Goal: Information Seeking & Learning: Learn about a topic

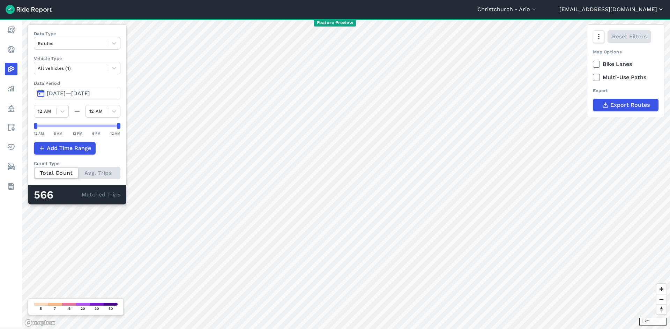
click at [633, 11] on button "[EMAIL_ADDRESS][DOMAIN_NAME]" at bounding box center [611, 9] width 105 height 8
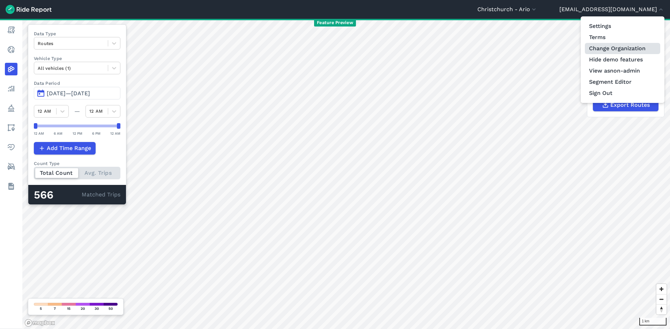
click at [611, 51] on link "Change Organization" at bounding box center [622, 48] width 75 height 11
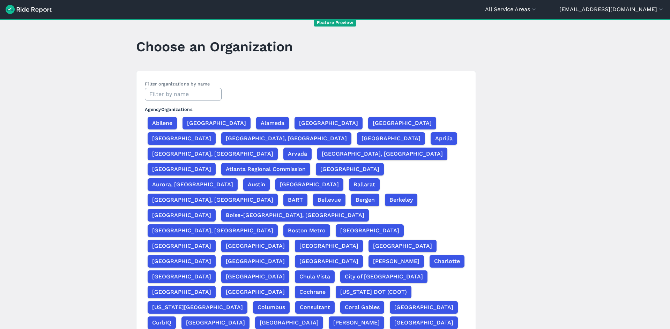
click at [201, 90] on input "text" at bounding box center [183, 94] width 77 height 13
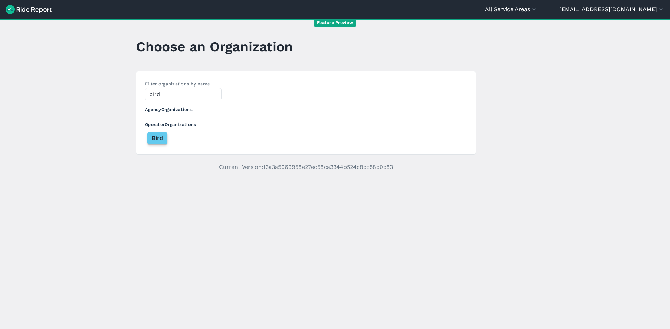
type input "bird"
click at [162, 135] on button "Bird" at bounding box center [157, 138] width 20 height 13
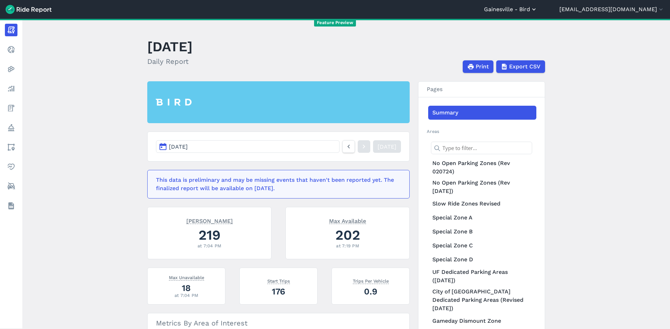
click at [537, 6] on button "Gainesville - Bird" at bounding box center [510, 9] width 53 height 8
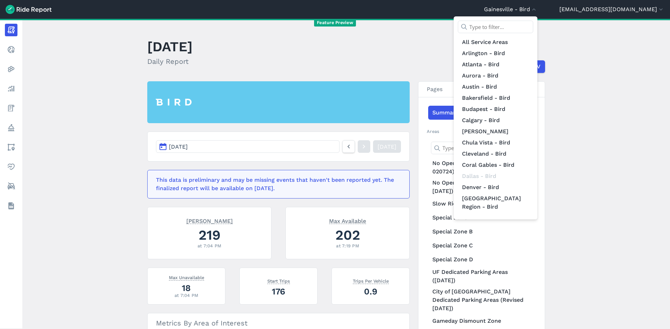
click at [528, 27] on input "text" at bounding box center [495, 27] width 75 height 13
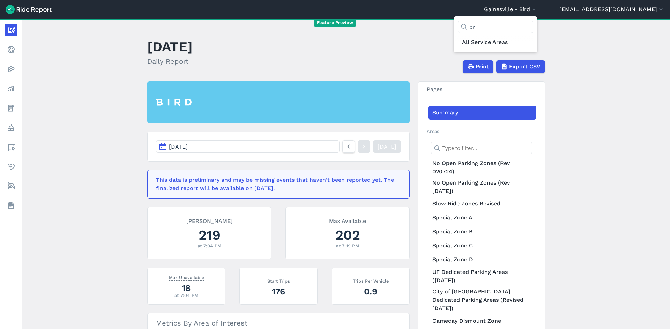
type input "b"
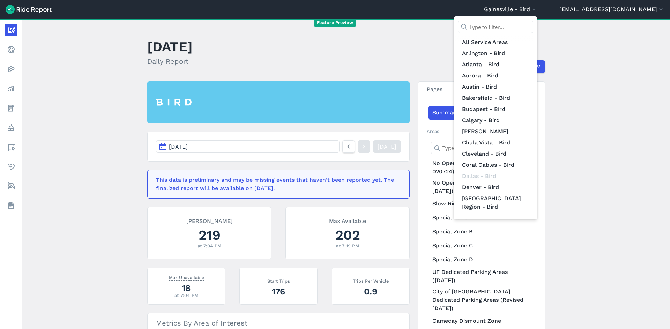
drag, startPoint x: 533, startPoint y: 24, endPoint x: 529, endPoint y: 23, distance: 3.8
click at [533, 24] on input "text" at bounding box center [495, 27] width 75 height 13
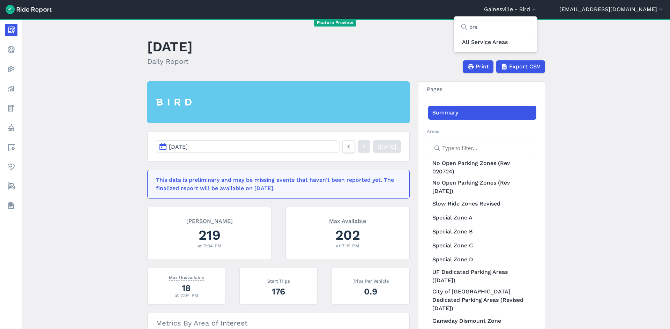
type input "bra"
drag, startPoint x: 633, startPoint y: 32, endPoint x: 624, endPoint y: 25, distance: 11.9
click at [633, 32] on div at bounding box center [335, 164] width 670 height 329
click at [615, 10] on button "[EMAIL_ADDRESS][DOMAIN_NAME]" at bounding box center [611, 9] width 105 height 8
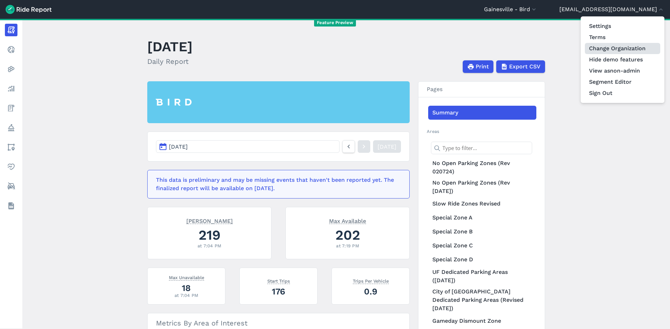
click at [613, 48] on link "Change Organization" at bounding box center [622, 48] width 75 height 11
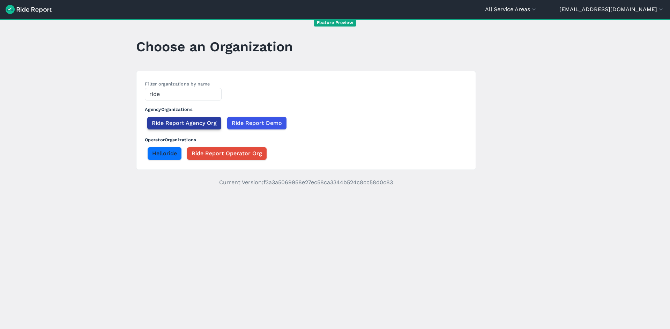
type input "ride"
click at [174, 123] on span "Ride Report Agency Org" at bounding box center [184, 123] width 65 height 8
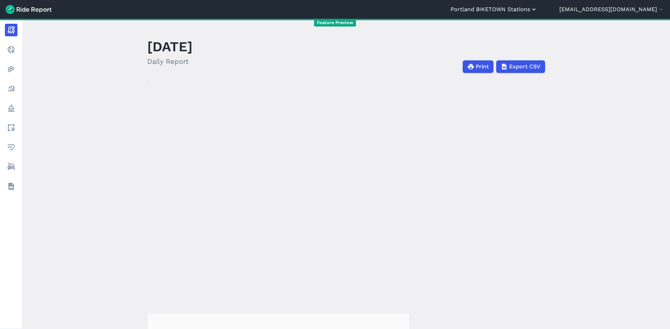
click at [537, 7] on button "Portland BIKETOWN Stations" at bounding box center [493, 9] width 87 height 8
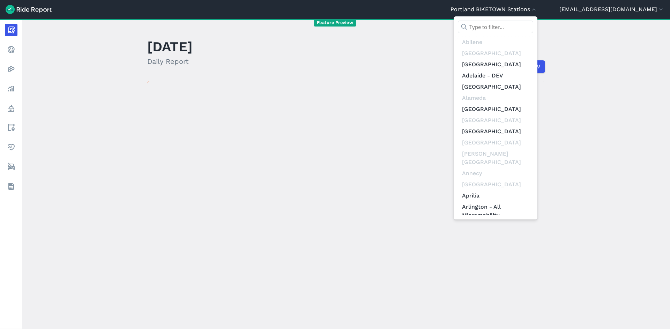
click at [533, 24] on input "text" at bounding box center [495, 27] width 75 height 13
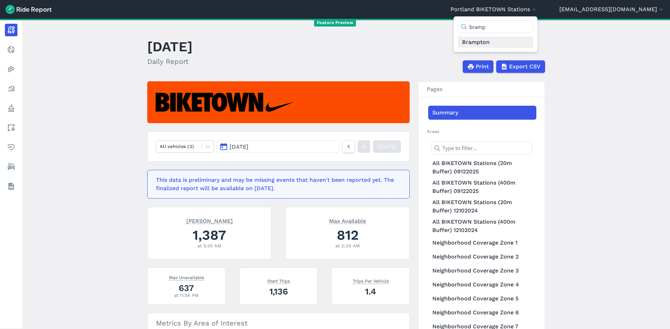
type input "bramp"
click at [533, 44] on link "Brampton" at bounding box center [495, 42] width 75 height 11
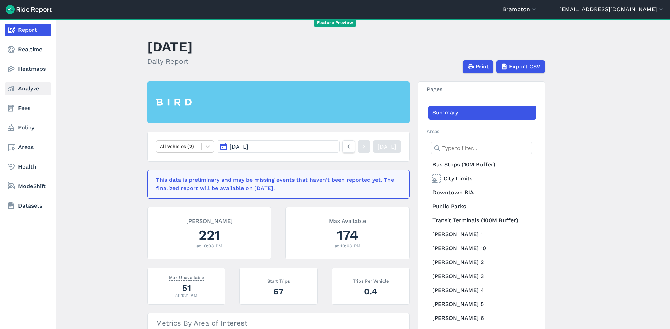
click at [30, 91] on link "Analyze" at bounding box center [28, 88] width 46 height 13
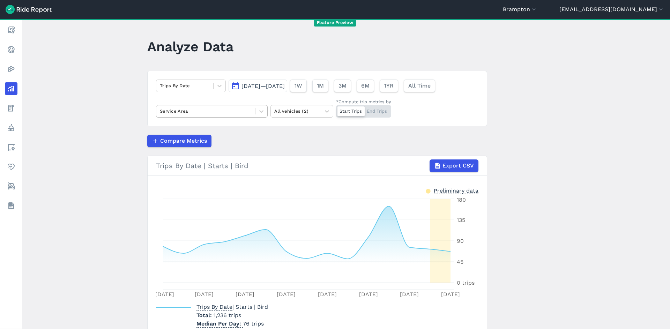
click at [233, 117] on div "Service Area" at bounding box center [212, 111] width 112 height 13
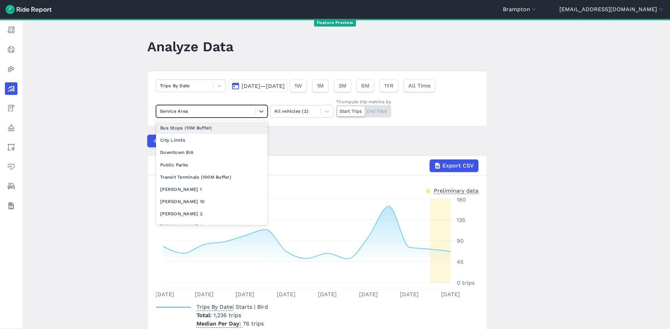
click at [67, 136] on main "Analyze Data Trips By Date Sep 16, 2025—Sep 30, 2025 1W 1M 3M 6M 1YR All Time o…" at bounding box center [346, 174] width 648 height 310
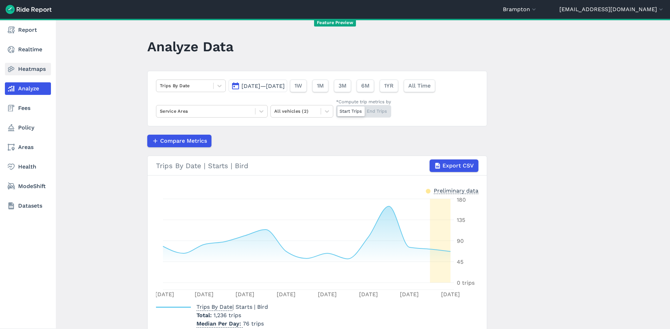
click at [24, 64] on link "Heatmaps" at bounding box center [28, 69] width 46 height 13
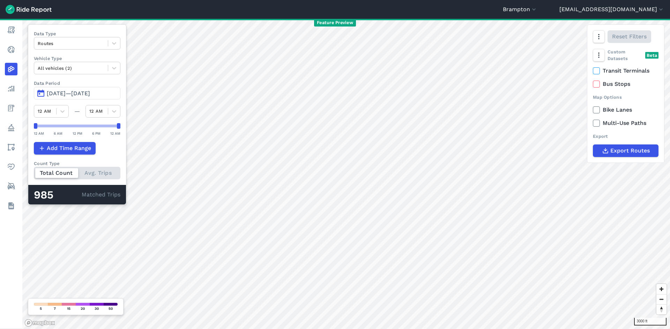
click at [90, 92] on span "Sep 16, 2025—Sep 30, 2025" at bounding box center [68, 93] width 43 height 7
click at [90, 93] on span "Sep 16, 2025—Sep 28, 2025" at bounding box center [68, 93] width 43 height 7
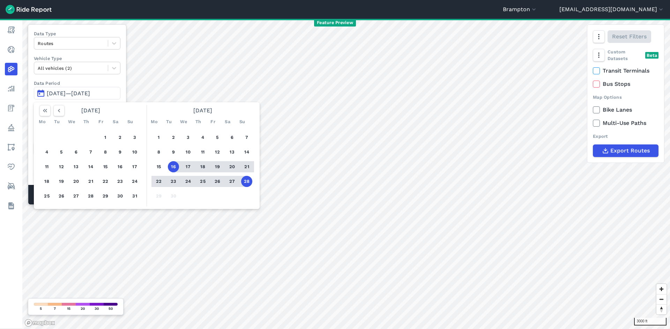
drag, startPoint x: 157, startPoint y: 135, endPoint x: 236, endPoint y: 156, distance: 81.5
click at [157, 135] on button "1" at bounding box center [158, 137] width 11 height 11
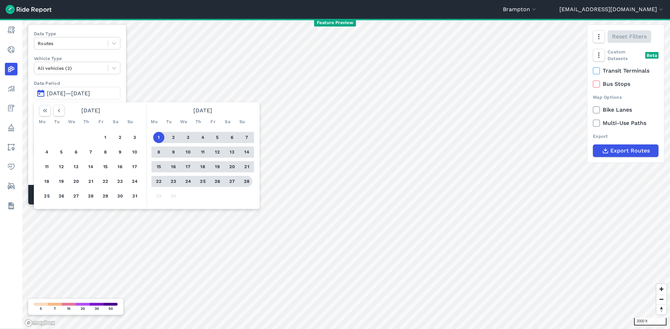
click at [245, 181] on button "28" at bounding box center [246, 181] width 11 height 11
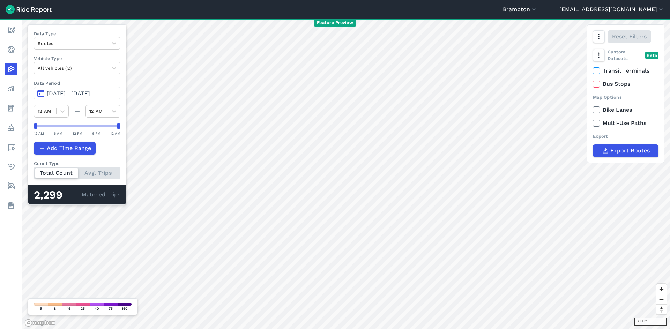
click at [70, 91] on span "Sep 1, 2025—Sep 28, 2025" at bounding box center [68, 93] width 43 height 7
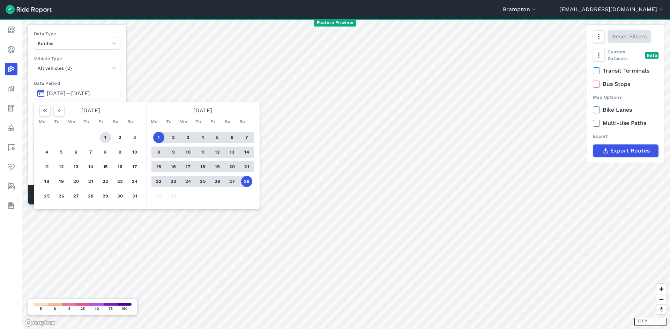
click at [110, 132] on div "1 2 3 4 5 6 7 8 9 10 11 12 13 14 15 16 17 18 19 20 21 22 23 24 25 26 27 28 29 3…" at bounding box center [91, 166] width 108 height 79
click at [107, 135] on button "1" at bounding box center [105, 137] width 11 height 11
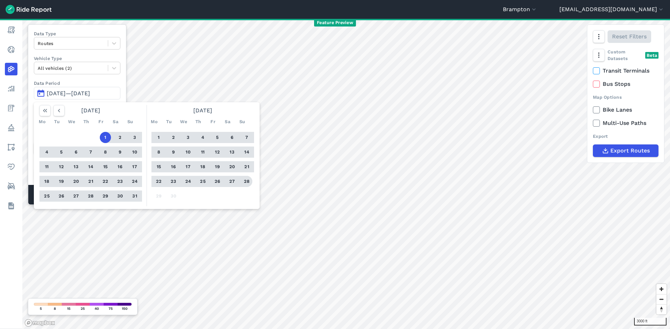
click at [251, 178] on button "28" at bounding box center [246, 181] width 11 height 11
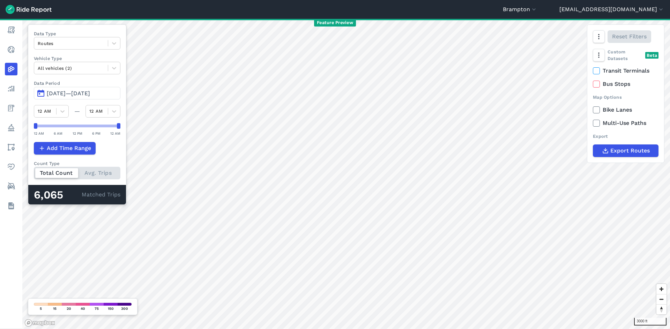
click at [75, 95] on span "Aug 1, 2025—Sep 28, 2025" at bounding box center [68, 93] width 43 height 7
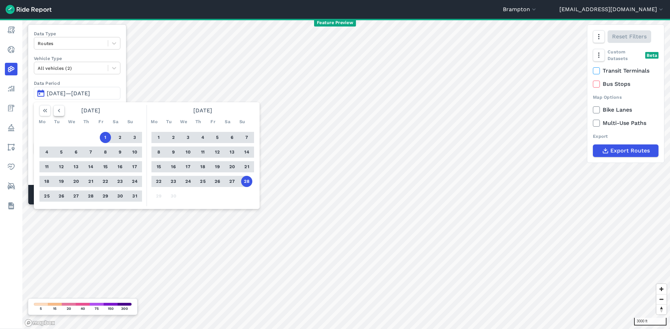
click at [60, 111] on icon "button" at bounding box center [58, 110] width 7 height 7
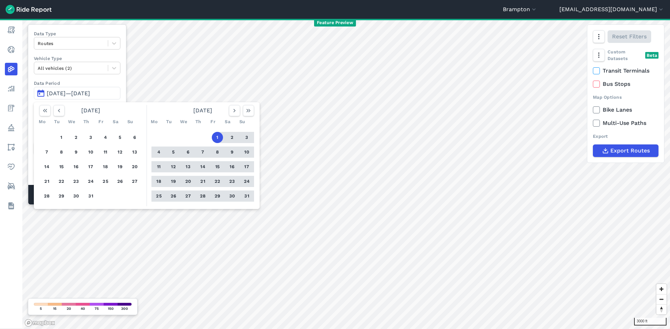
drag, startPoint x: 62, startPoint y: 139, endPoint x: 99, endPoint y: 194, distance: 65.6
click at [62, 140] on button "1" at bounding box center [61, 137] width 11 height 11
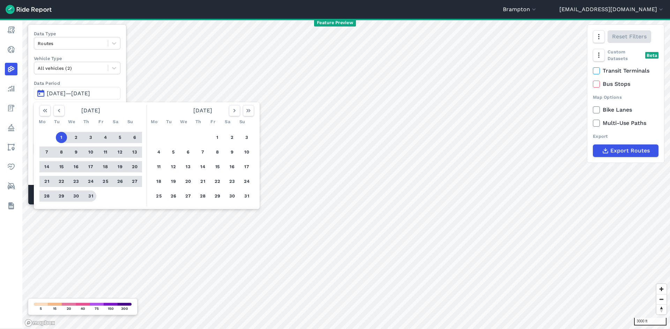
click at [91, 197] on button "31" at bounding box center [90, 196] width 11 height 11
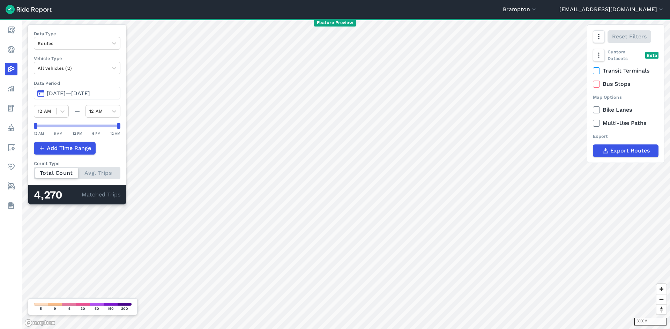
click at [74, 96] on span "Jul 1, 2025—Jul 31, 2025" at bounding box center [68, 93] width 43 height 7
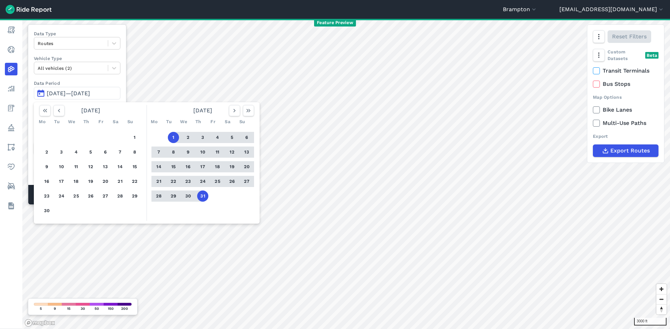
click at [227, 112] on div "July 2025" at bounding box center [203, 110] width 108 height 11
click at [234, 110] on icon "button" at bounding box center [234, 110] width 7 height 7
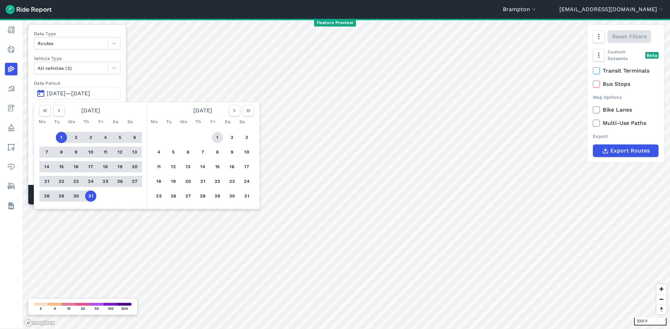
click at [217, 140] on button "1" at bounding box center [217, 137] width 11 height 11
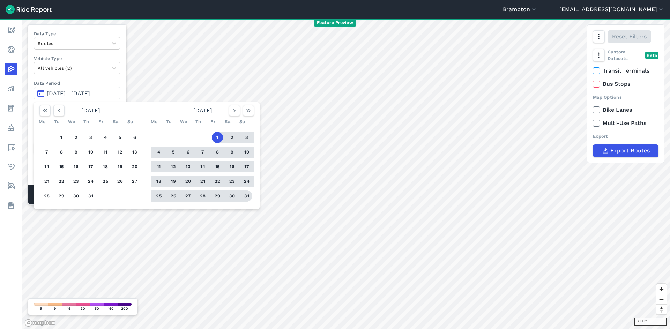
click at [246, 194] on button "31" at bounding box center [246, 196] width 11 height 11
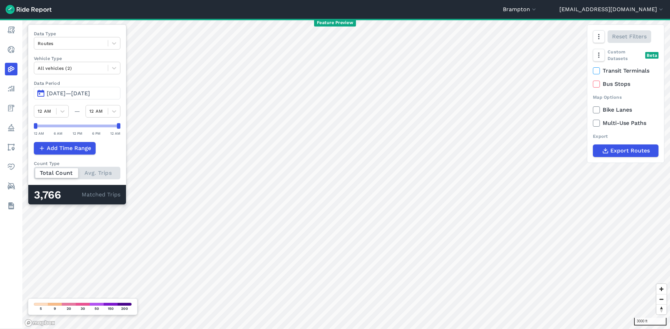
click at [105, 88] on button "Aug 1, 2025—Aug 31, 2025" at bounding box center [77, 93] width 87 height 13
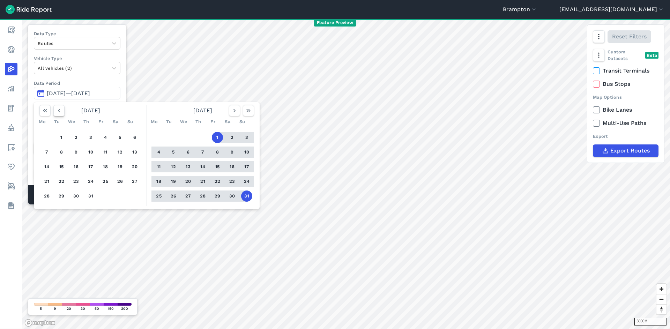
click at [62, 108] on icon "button" at bounding box center [58, 110] width 7 height 7
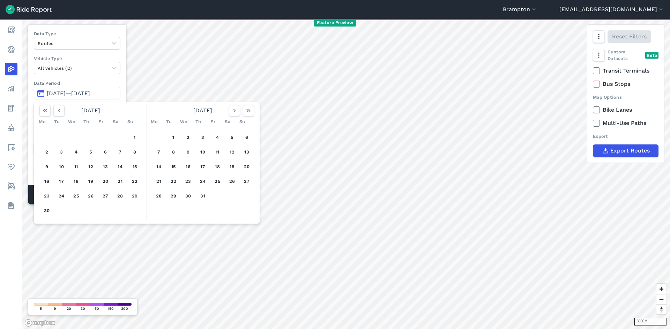
drag, startPoint x: 136, startPoint y: 140, endPoint x: 110, endPoint y: 174, distance: 42.8
click at [136, 140] on button "1" at bounding box center [134, 137] width 11 height 11
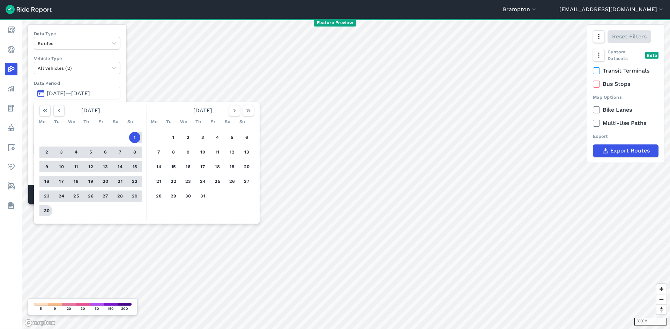
click at [46, 210] on button "30" at bounding box center [46, 210] width 11 height 11
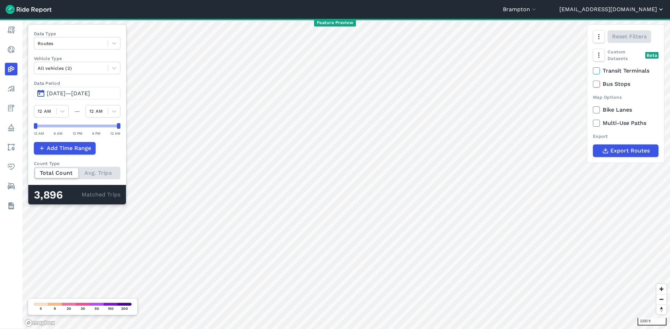
click at [611, 9] on button "[EMAIL_ADDRESS][DOMAIN_NAME]" at bounding box center [611, 9] width 105 height 8
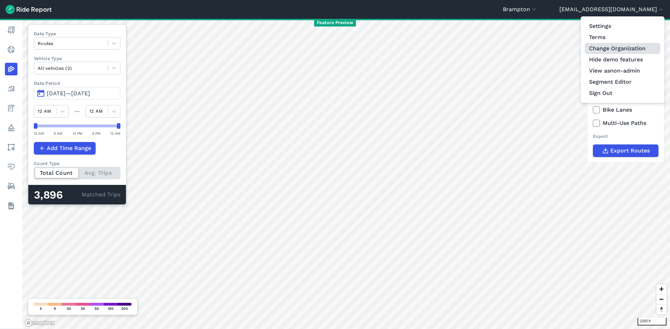
click at [612, 46] on link "Change Organization" at bounding box center [622, 48] width 75 height 11
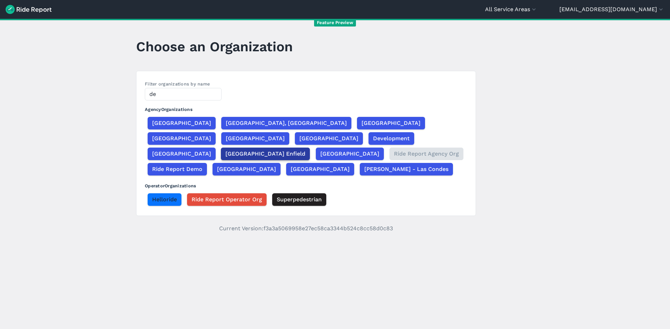
type input "d"
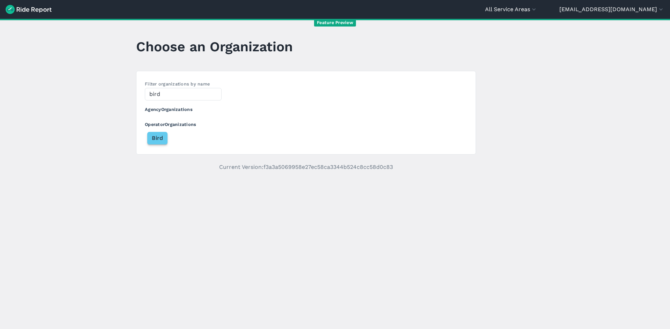
type input "bird"
click at [158, 134] on span "Bird" at bounding box center [157, 138] width 11 height 8
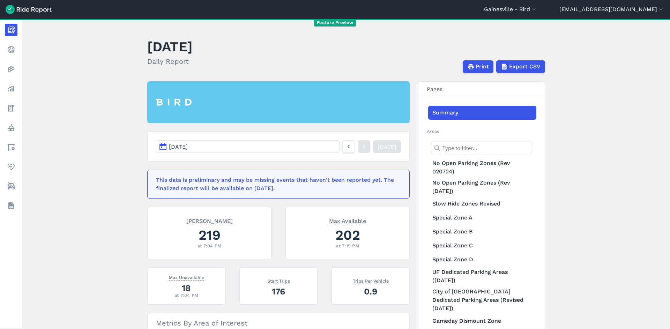
click at [553, 5] on header "Gainesville - Bird All Service Areas Arlington - Bird Atlanta - Bird Aurora - B…" at bounding box center [335, 9] width 670 height 19
click at [537, 9] on button "Gainesville - Bird" at bounding box center [510, 9] width 53 height 8
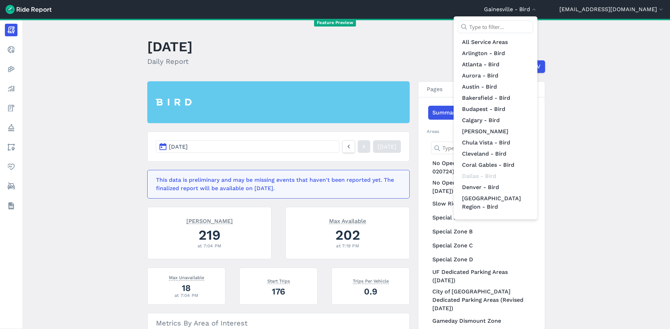
click at [533, 25] on input "text" at bounding box center [495, 27] width 75 height 13
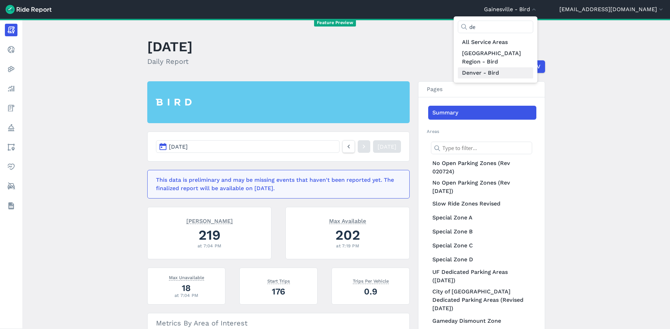
type input "de"
click at [531, 67] on link "Denver - Bird" at bounding box center [495, 72] width 75 height 11
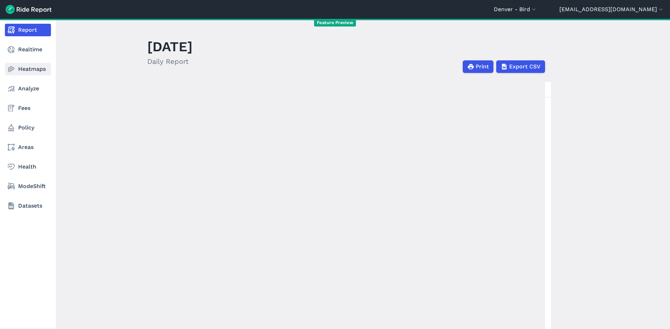
click at [25, 72] on link "Heatmaps" at bounding box center [28, 69] width 46 height 13
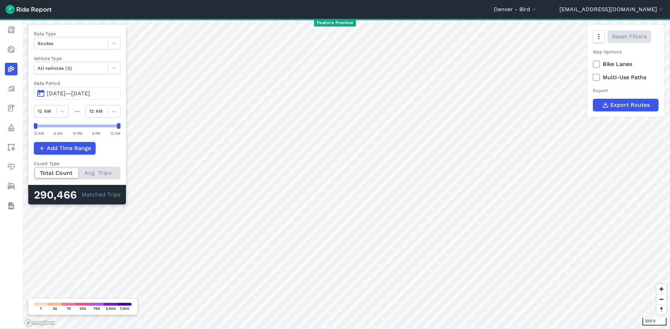
click at [60, 98] on button "Jul 1, 2025—Sep 29, 2025" at bounding box center [77, 93] width 87 height 13
click at [73, 92] on span "Jul 1, 2025—Sep 28, 2025" at bounding box center [68, 93] width 43 height 7
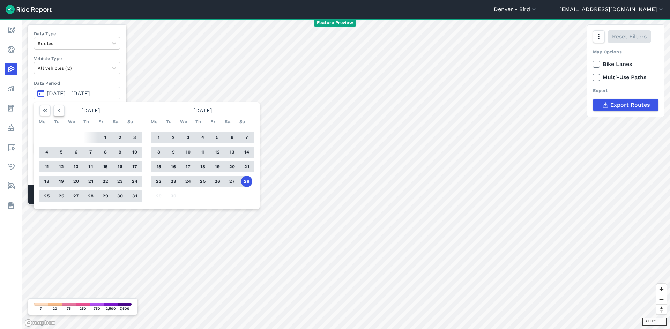
click at [61, 111] on icon "button" at bounding box center [58, 110] width 7 height 7
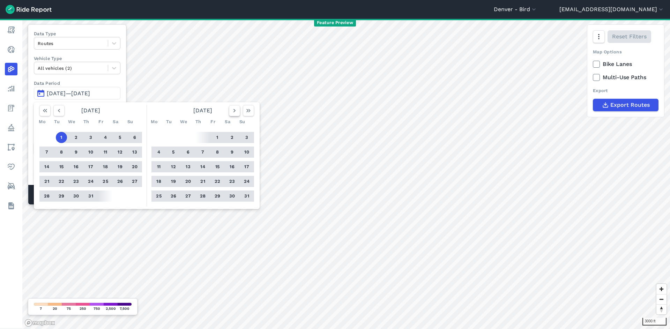
click at [238, 111] on icon "button" at bounding box center [234, 110] width 7 height 7
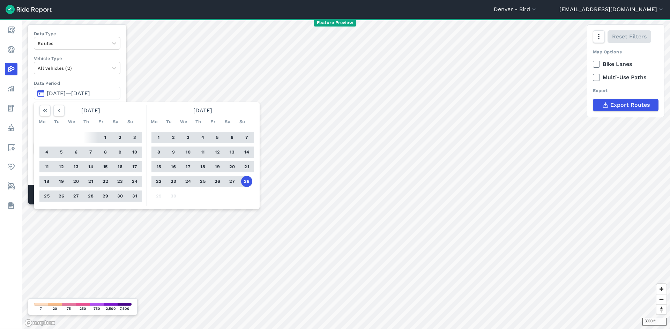
click at [161, 141] on button "1" at bounding box center [158, 137] width 11 height 11
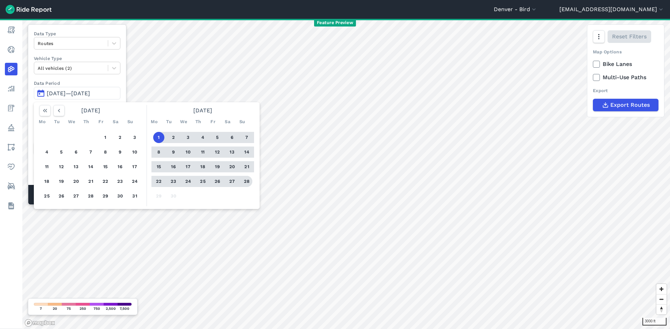
click at [245, 182] on button "28" at bounding box center [246, 181] width 11 height 11
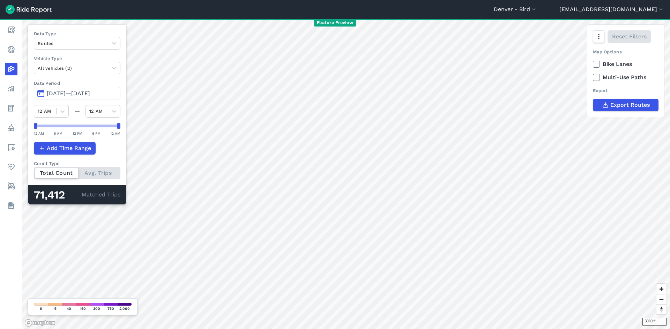
click at [90, 90] on span "Sep 1, 2025—Sep 28, 2025" at bounding box center [68, 93] width 43 height 7
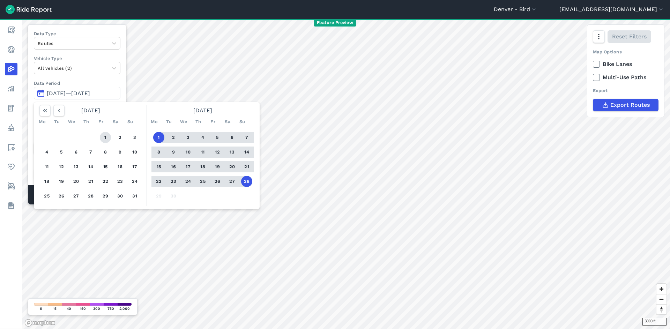
click at [105, 135] on button "1" at bounding box center [105, 137] width 11 height 11
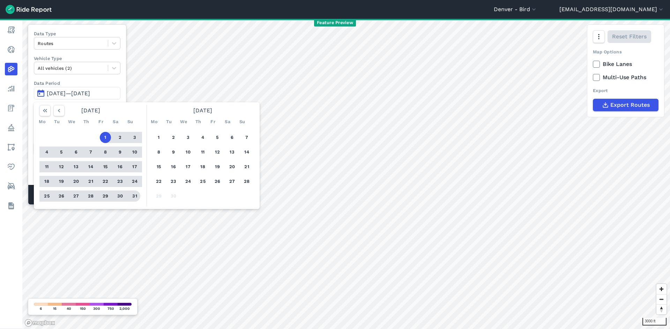
click at [134, 195] on button "31" at bounding box center [134, 196] width 11 height 11
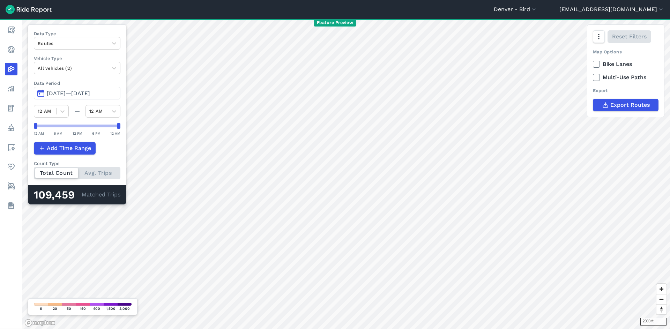
click at [73, 97] on button "Aug 1, 2025—Aug 31, 2025" at bounding box center [77, 93] width 87 height 13
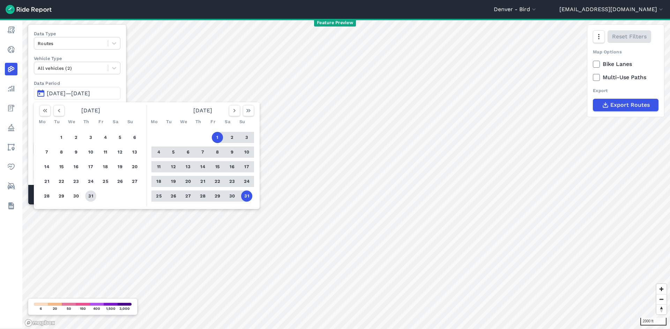
drag, startPoint x: 65, startPoint y: 135, endPoint x: 94, endPoint y: 192, distance: 64.0
click at [65, 135] on button "1" at bounding box center [61, 137] width 11 height 11
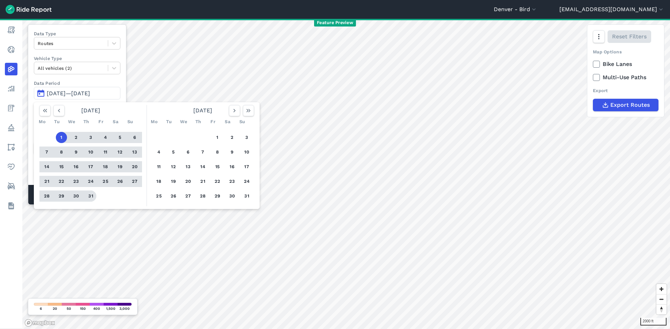
click at [95, 198] on button "31" at bounding box center [90, 196] width 11 height 11
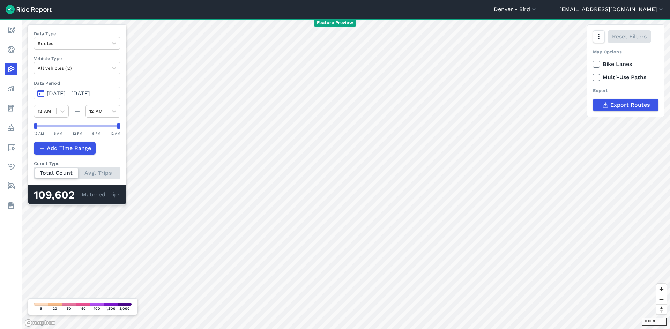
click at [83, 97] on button "Jul 1, 2025—Jul 31, 2025" at bounding box center [77, 93] width 87 height 13
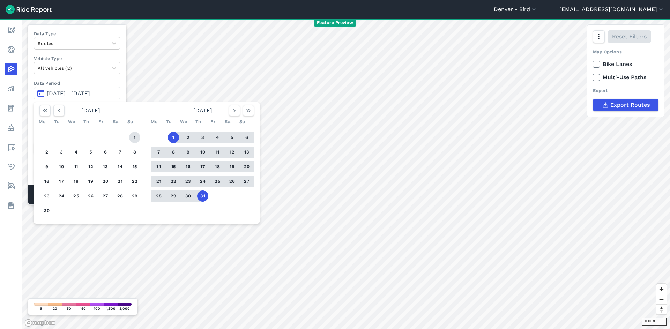
click at [135, 136] on button "1" at bounding box center [134, 137] width 11 height 11
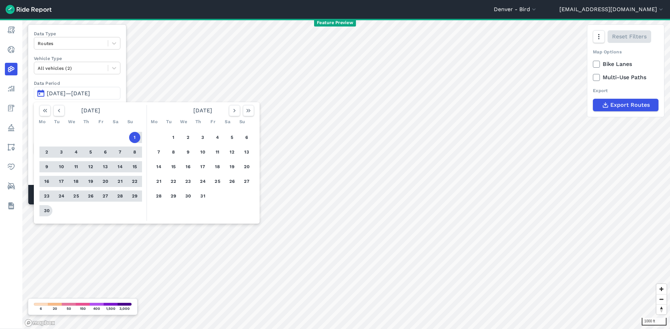
click at [42, 211] on button "30" at bounding box center [46, 210] width 11 height 11
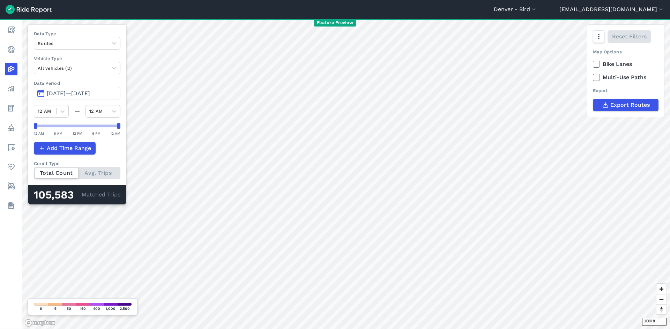
click at [83, 94] on span "Jun 1, 2025—Jun 30, 2025" at bounding box center [68, 93] width 43 height 7
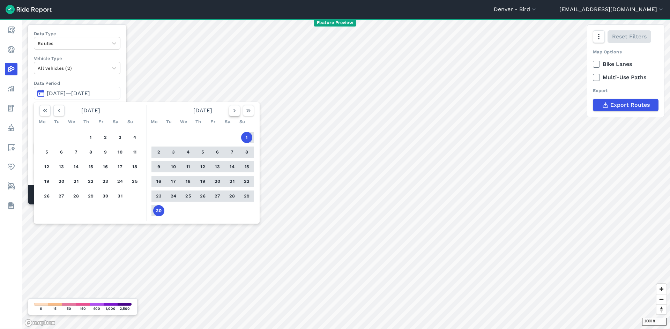
click at [232, 109] on icon "button" at bounding box center [234, 110] width 7 height 7
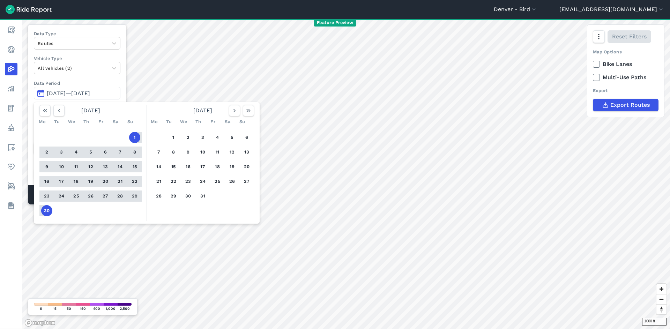
drag, startPoint x: 170, startPoint y: 140, endPoint x: 173, endPoint y: 158, distance: 18.0
click at [170, 140] on button "1" at bounding box center [173, 137] width 11 height 11
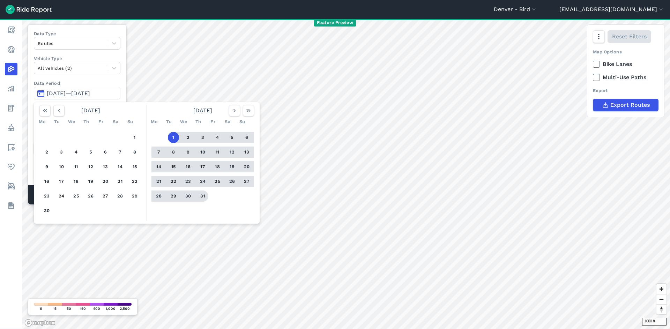
click at [202, 199] on button "31" at bounding box center [202, 196] width 11 height 11
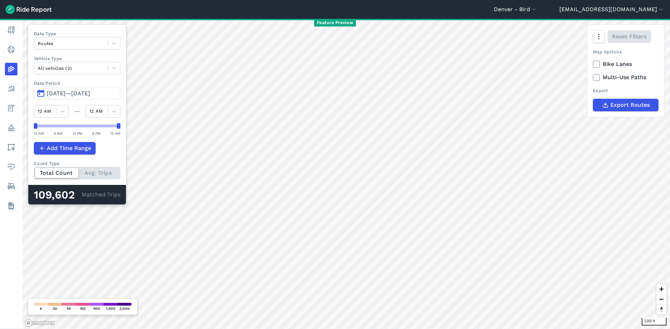
click at [79, 91] on span "Jul 1, 2025—Jul 31, 2025" at bounding box center [68, 93] width 43 height 7
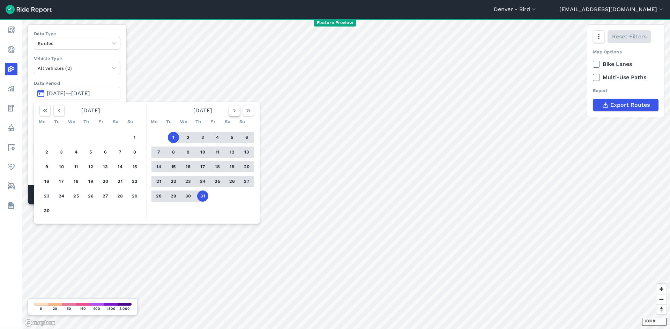
click at [231, 112] on button "button" at bounding box center [234, 110] width 11 height 11
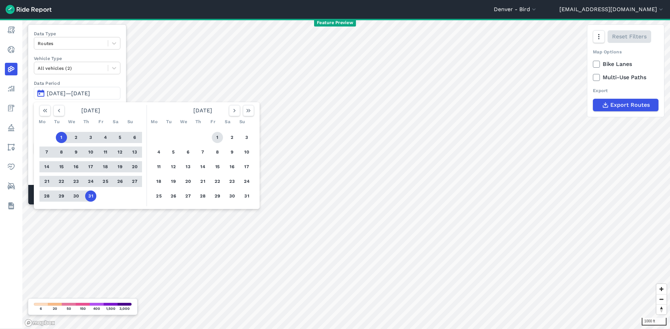
click at [215, 135] on button "1" at bounding box center [217, 137] width 11 height 11
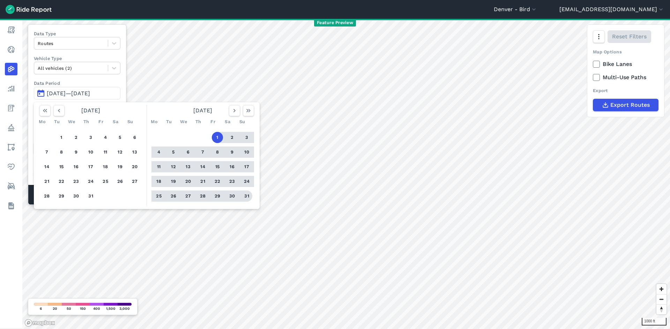
click at [243, 197] on button "31" at bounding box center [246, 196] width 11 height 11
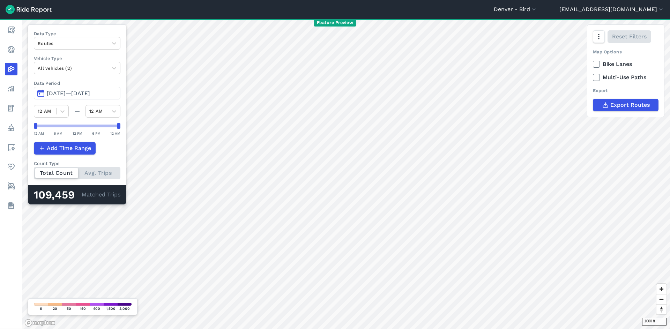
click at [84, 97] on button "Aug 1, 2025—Aug 31, 2025" at bounding box center [77, 93] width 87 height 13
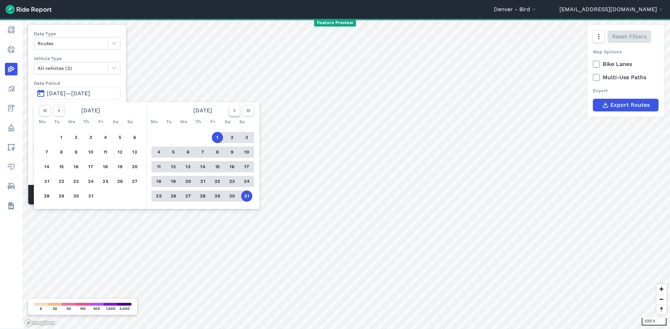
click at [230, 111] on button "button" at bounding box center [234, 110] width 11 height 11
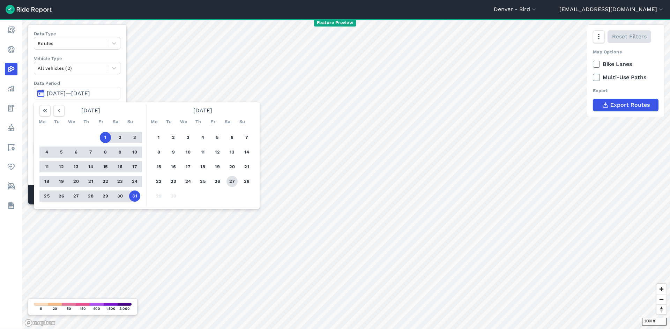
drag, startPoint x: 160, startPoint y: 136, endPoint x: 230, endPoint y: 186, distance: 86.0
click at [160, 136] on button "1" at bounding box center [158, 137] width 11 height 11
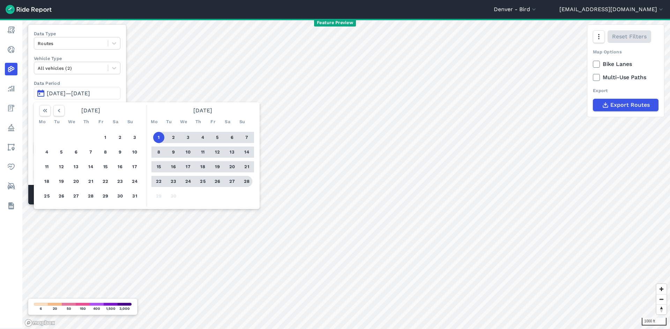
click at [248, 184] on button "28" at bounding box center [246, 181] width 11 height 11
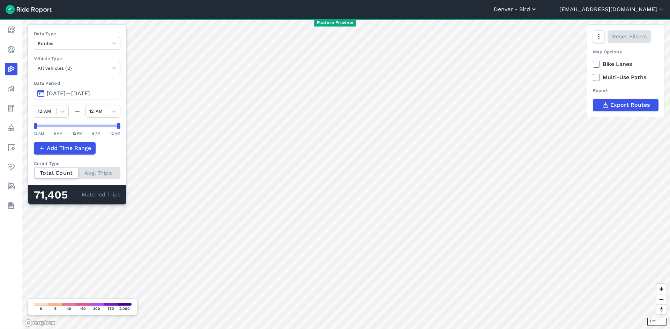
click at [537, 9] on button "Denver - Bird" at bounding box center [516, 9] width 44 height 8
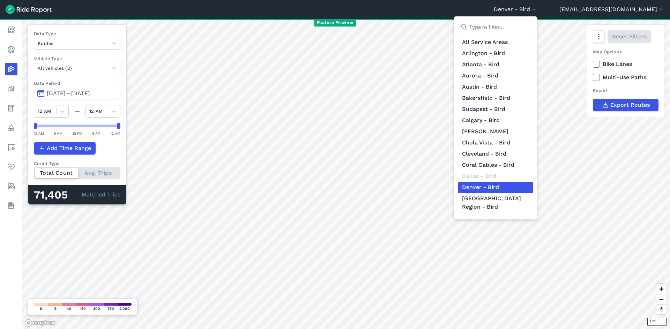
click at [533, 34] on div at bounding box center [495, 29] width 75 height 16
click at [533, 28] on input "text" at bounding box center [495, 27] width 75 height 13
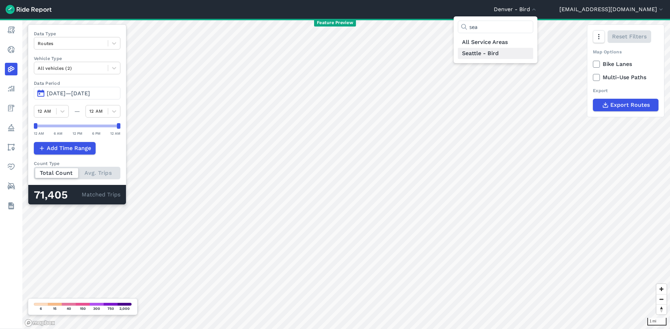
type input "sea"
click at [533, 55] on link "Seattle - Bird" at bounding box center [495, 53] width 75 height 11
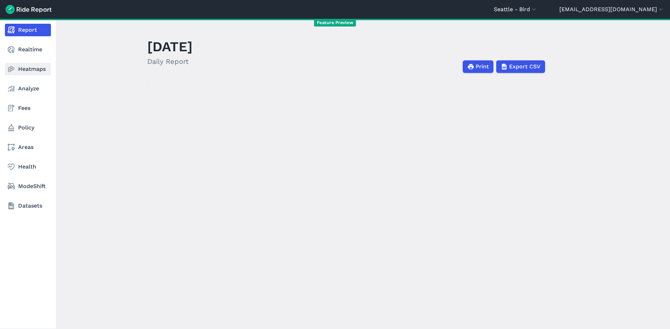
click at [33, 68] on link "Heatmaps" at bounding box center [28, 69] width 46 height 13
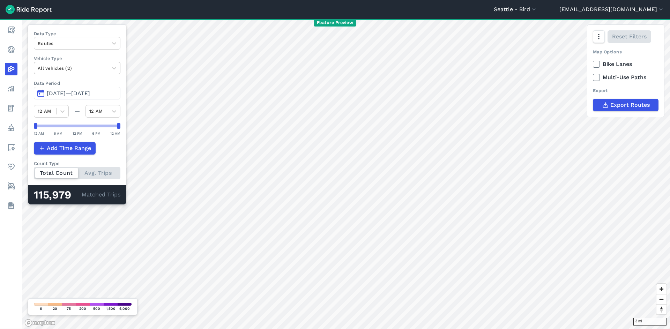
click at [94, 71] on div at bounding box center [71, 68] width 67 height 8
click at [89, 92] on span "Jun 30, 2025—Sep 28, 2025" at bounding box center [68, 93] width 43 height 7
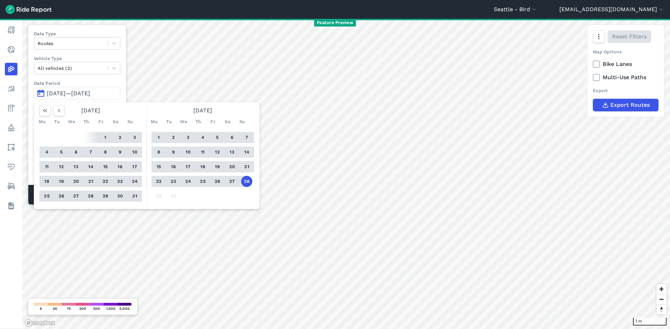
click at [163, 137] on button "1" at bounding box center [158, 137] width 11 height 11
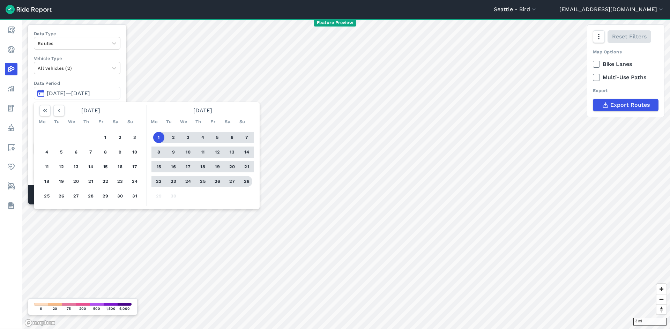
click at [246, 177] on button "28" at bounding box center [246, 181] width 11 height 11
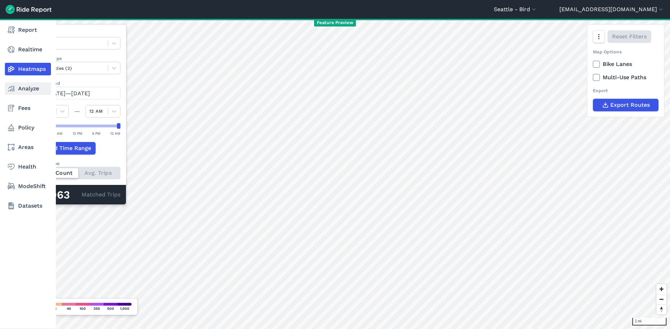
click at [5, 90] on link "Analyze" at bounding box center [28, 88] width 46 height 13
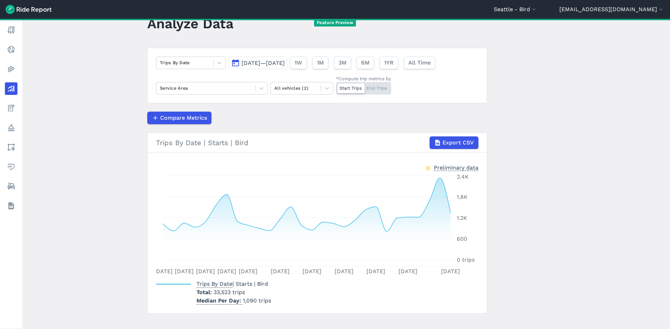
scroll to position [33, 0]
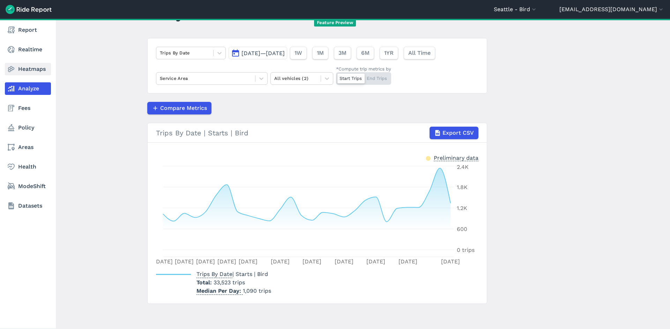
click at [21, 70] on link "Heatmaps" at bounding box center [28, 69] width 46 height 13
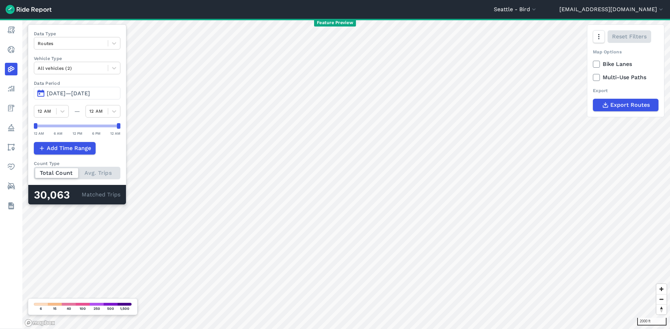
click at [71, 95] on span "Sep 1, 2025—Sep 28, 2025" at bounding box center [68, 93] width 43 height 7
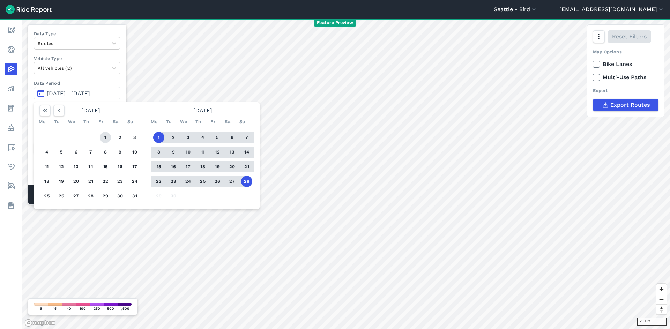
click at [108, 137] on button "1" at bounding box center [105, 137] width 11 height 11
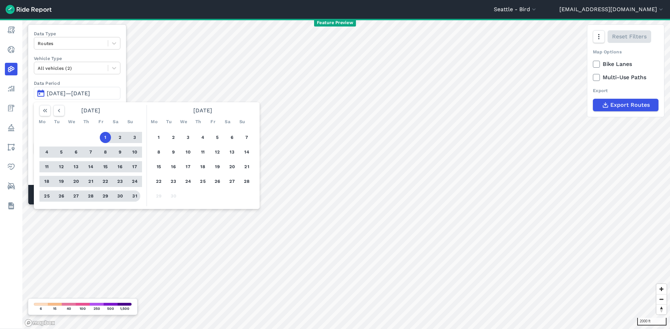
click at [136, 193] on button "31" at bounding box center [134, 196] width 11 height 11
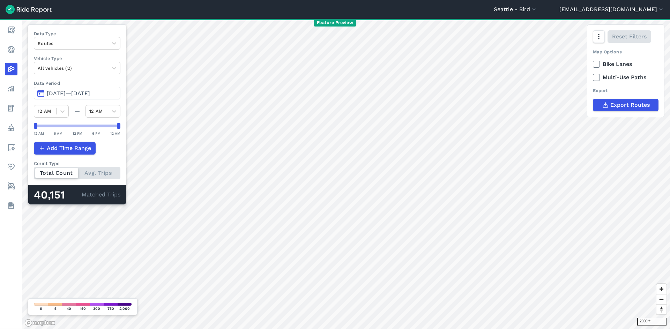
click at [58, 92] on span "Aug 1, 2025—Aug 31, 2025" at bounding box center [68, 93] width 43 height 7
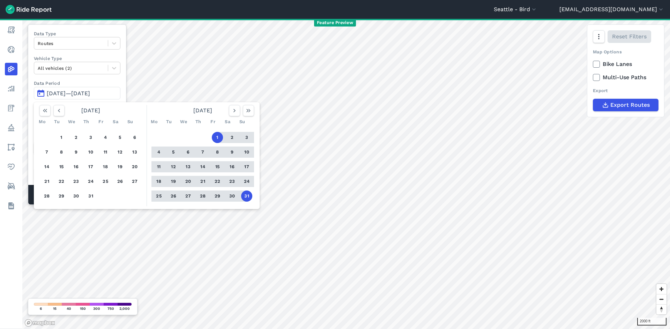
click at [54, 139] on div "1 2 3 4 5 6 7 8 9 10 11 12 13 14 15 16 17 18 19 20 21 22 23 24 25 26 27 28 29 3…" at bounding box center [91, 166] width 108 height 79
click at [60, 136] on button "1" at bounding box center [61, 137] width 11 height 11
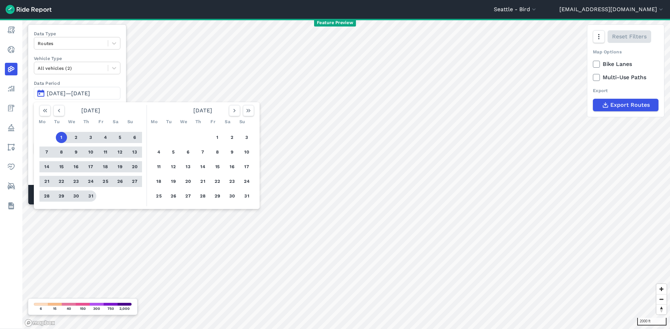
click at [90, 195] on button "31" at bounding box center [90, 196] width 11 height 11
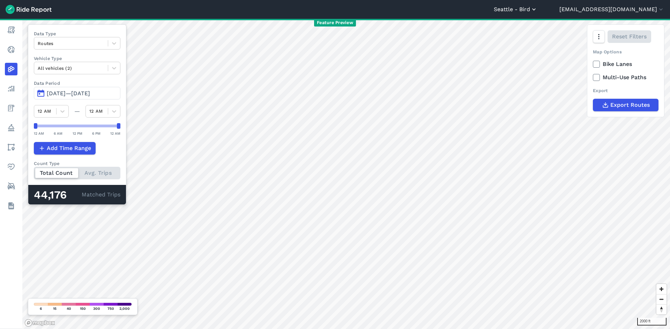
click at [537, 12] on button "Seattle - Bird" at bounding box center [516, 9] width 44 height 8
click at [623, 6] on button "[EMAIL_ADDRESS][DOMAIN_NAME]" at bounding box center [611, 9] width 105 height 8
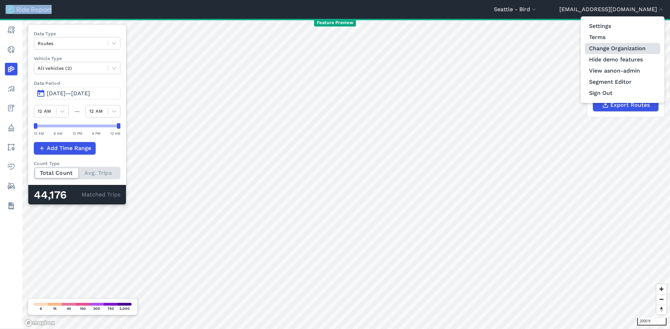
click at [616, 49] on link "Change Organization" at bounding box center [622, 48] width 75 height 11
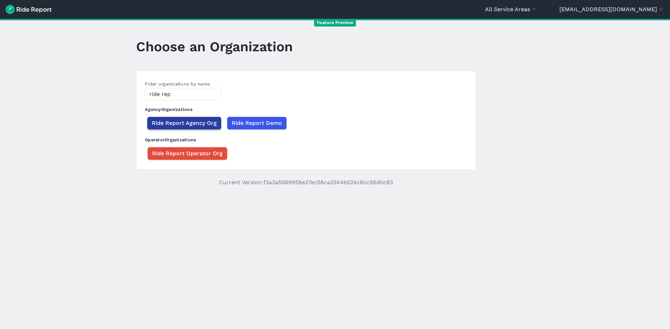
type input "ride rep"
click at [192, 119] on span "Ride Report Agency Org" at bounding box center [184, 123] width 65 height 8
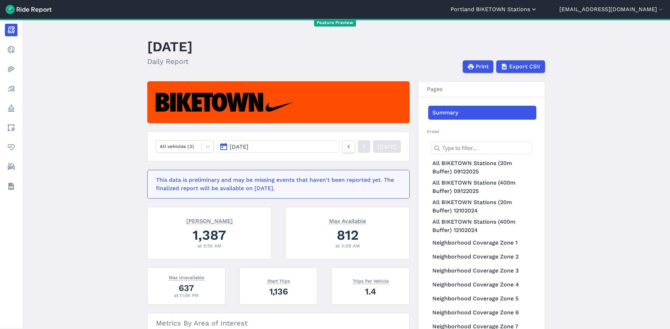
click at [533, 7] on button "Portland BIKETOWN Stations" at bounding box center [493, 9] width 87 height 8
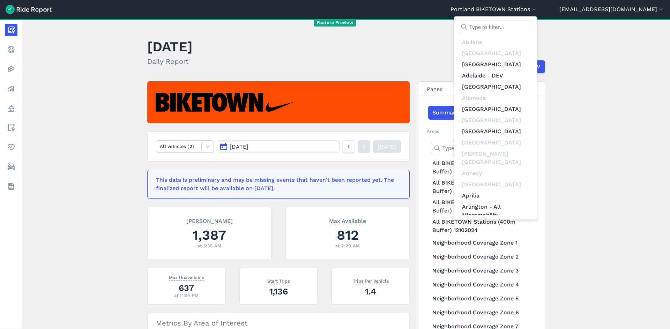
click at [529, 25] on input "text" at bounding box center [495, 27] width 75 height 13
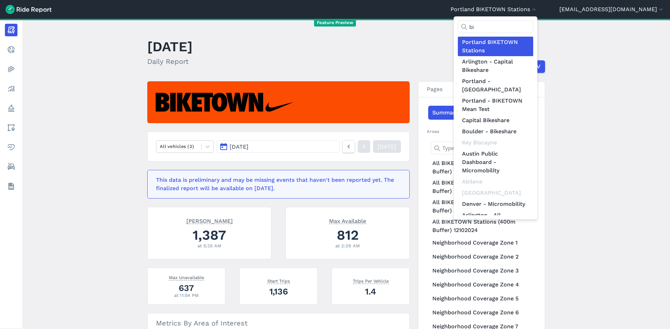
type input "b"
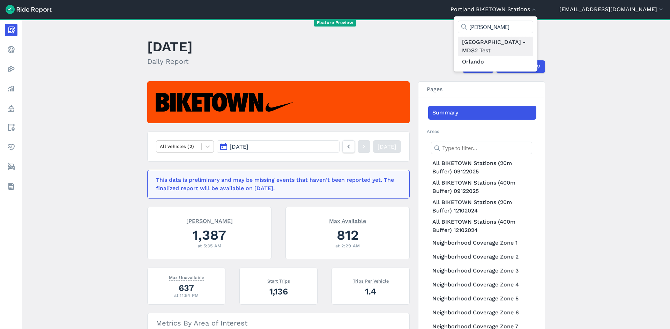
type input "orlan"
click at [533, 42] on link "[GEOGRAPHIC_DATA] - MDS2 Test" at bounding box center [495, 47] width 75 height 20
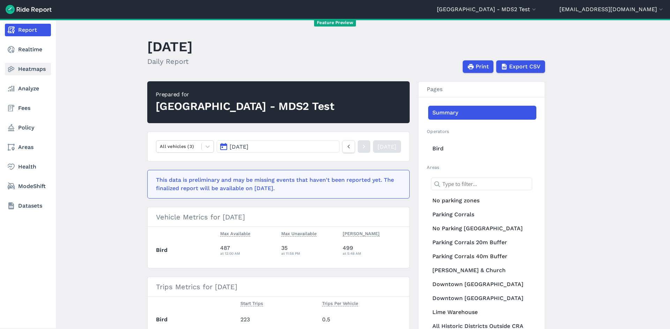
click at [31, 74] on link "Heatmaps" at bounding box center [28, 69] width 46 height 13
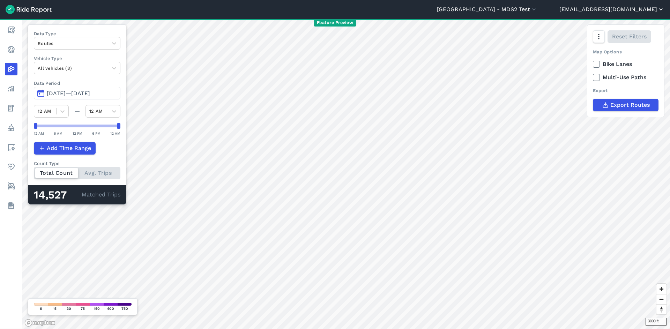
click at [623, 10] on button "[EMAIL_ADDRESS][DOMAIN_NAME]" at bounding box center [611, 9] width 105 height 8
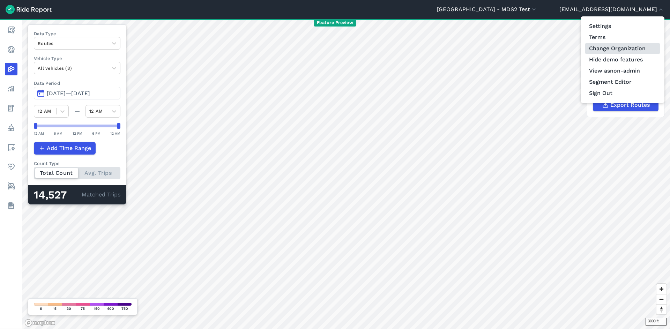
click at [620, 51] on link "Change Organization" at bounding box center [622, 48] width 75 height 11
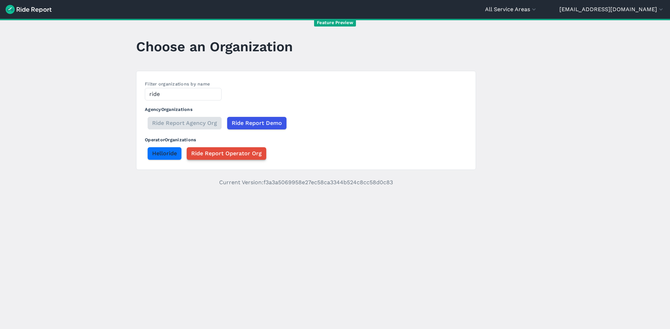
type input "ride"
click at [226, 151] on span "Ride Report Operator Org" at bounding box center [226, 153] width 70 height 8
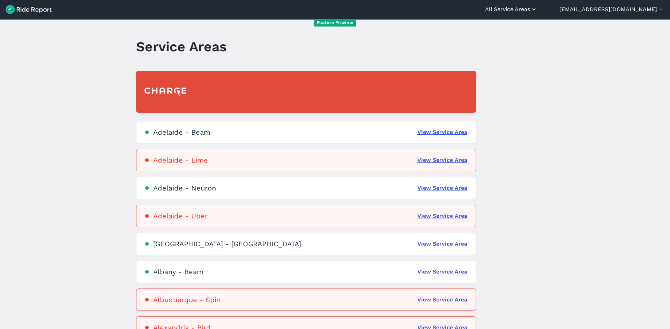
click at [537, 10] on button "All Service Areas" at bounding box center [511, 9] width 52 height 8
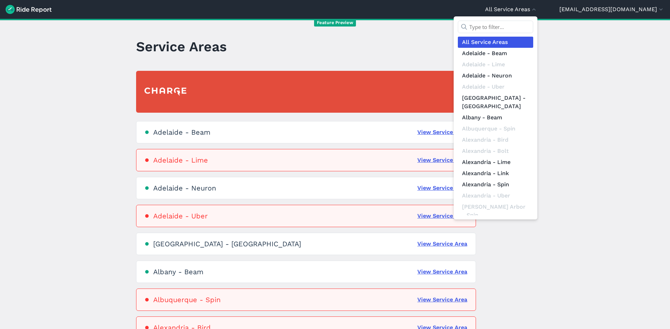
click at [527, 21] on input "text" at bounding box center [495, 27] width 75 height 13
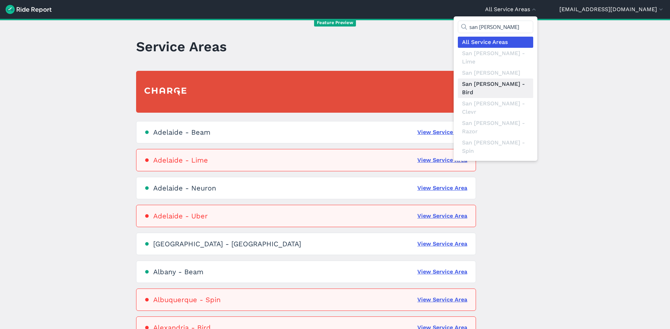
type input "san jos"
click at [533, 79] on link "San Jose - Bird" at bounding box center [495, 89] width 75 height 20
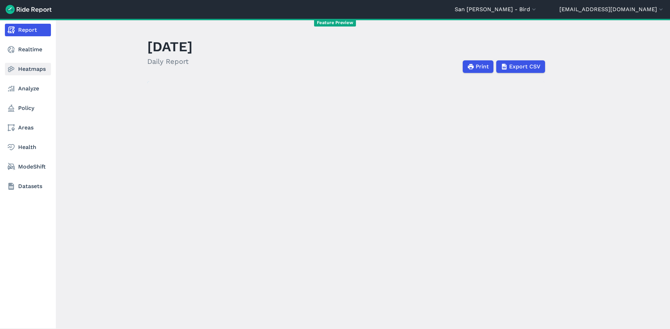
click at [18, 75] on link "Heatmaps" at bounding box center [28, 69] width 46 height 13
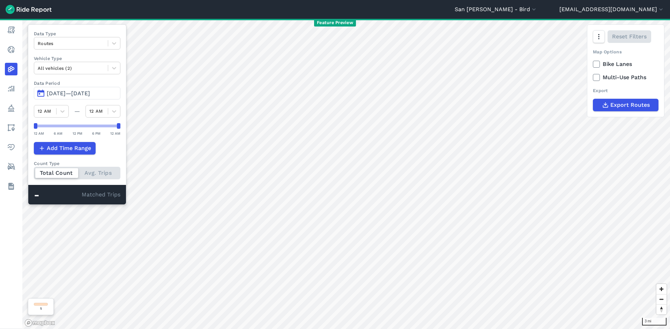
click at [55, 94] on span "Jul 1, 2025—Sep 29, 2025" at bounding box center [68, 93] width 43 height 7
click at [60, 94] on span "Sep 6, 2022—Dec 5, 2022" at bounding box center [68, 93] width 43 height 7
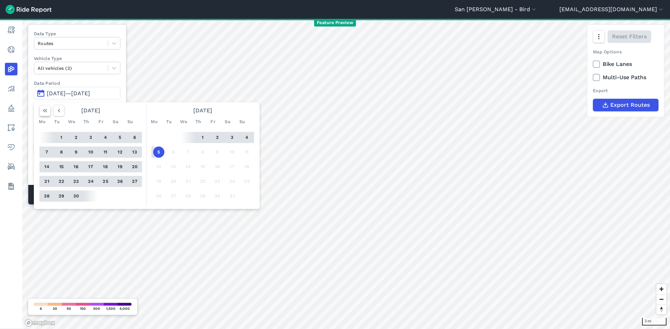
click at [47, 113] on icon "button" at bounding box center [45, 110] width 7 height 7
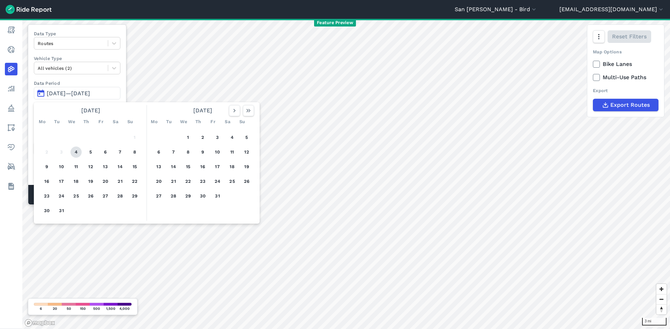
click at [74, 152] on button "4" at bounding box center [75, 152] width 11 height 11
click at [247, 111] on icon "button" at bounding box center [248, 110] width 7 height 7
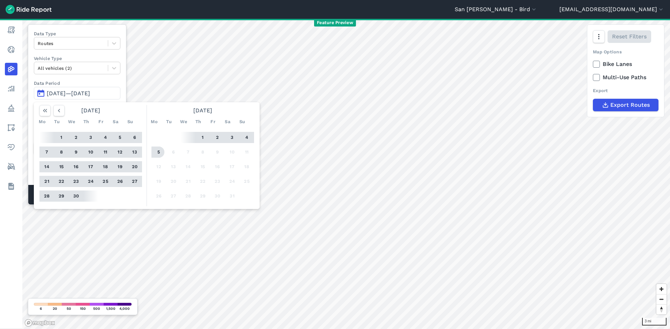
click at [162, 152] on button "5" at bounding box center [158, 152] width 11 height 11
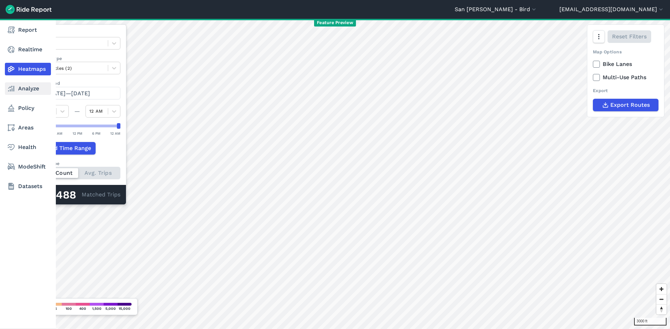
click at [23, 88] on link "Analyze" at bounding box center [28, 88] width 46 height 13
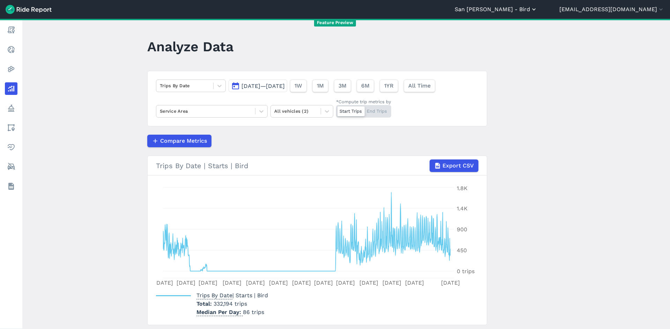
click at [537, 12] on button "San Jose - Bird" at bounding box center [496, 9] width 83 height 8
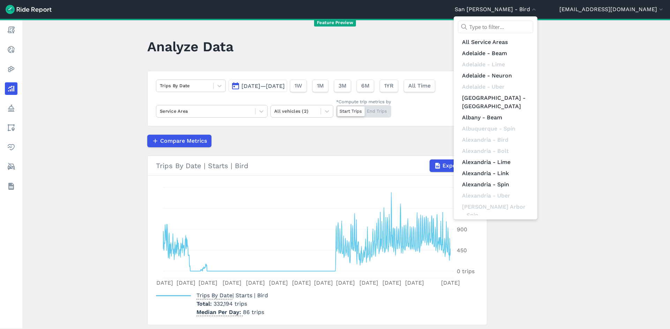
click at [537, 20] on div "All Service Areas Adelaide - Beam Adelaide - Lime Adelaide - Neuron Adelaide - …" at bounding box center [496, 117] width 84 height 203
click at [533, 25] on input "text" at bounding box center [495, 27] width 75 height 13
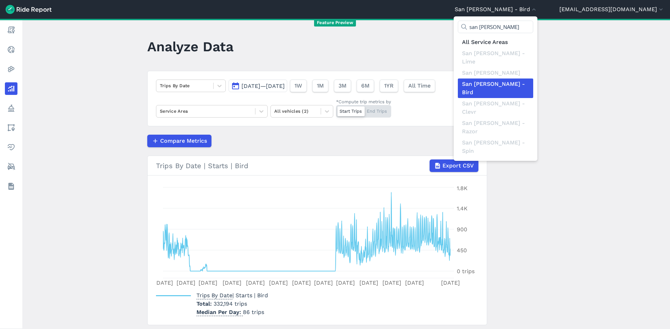
click at [589, 106] on div at bounding box center [335, 164] width 670 height 329
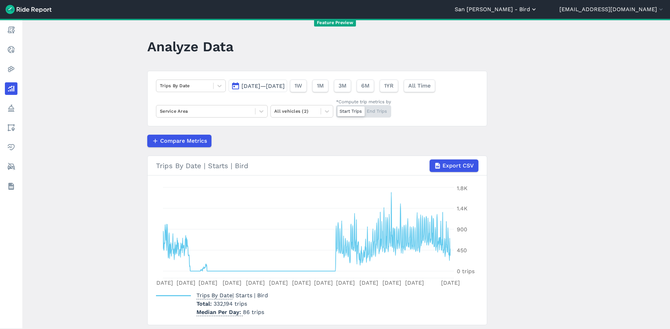
click at [537, 7] on button "San Jose - Bird" at bounding box center [496, 9] width 83 height 8
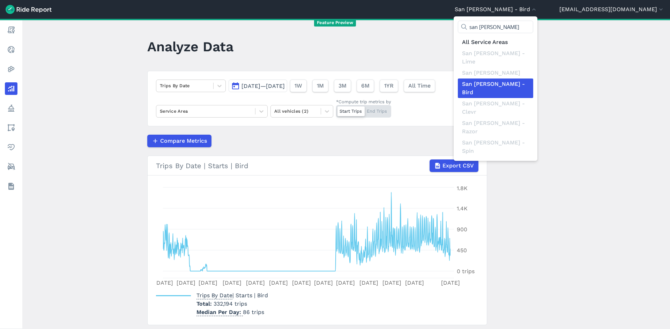
click at [533, 21] on input "san jose" at bounding box center [495, 27] width 75 height 13
click at [533, 22] on input "san jose" at bounding box center [495, 27] width 75 height 13
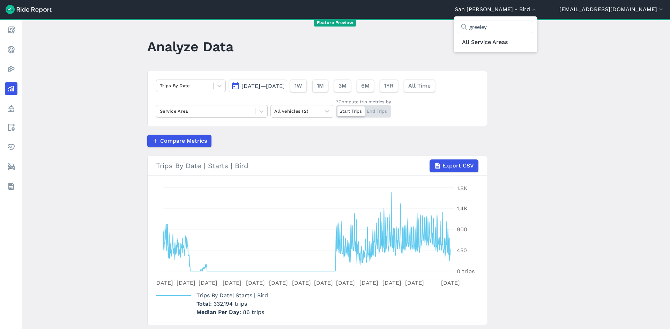
type input "greeley"
click at [645, 7] on div at bounding box center [335, 164] width 670 height 329
click at [644, 7] on button "[EMAIL_ADDRESS][DOMAIN_NAME]" at bounding box center [611, 9] width 105 height 8
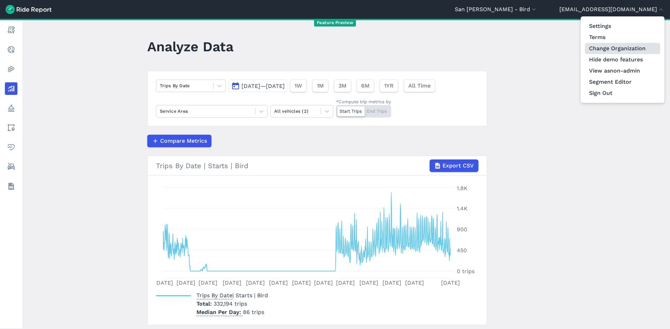
click at [630, 45] on link "Change Organization" at bounding box center [622, 48] width 75 height 11
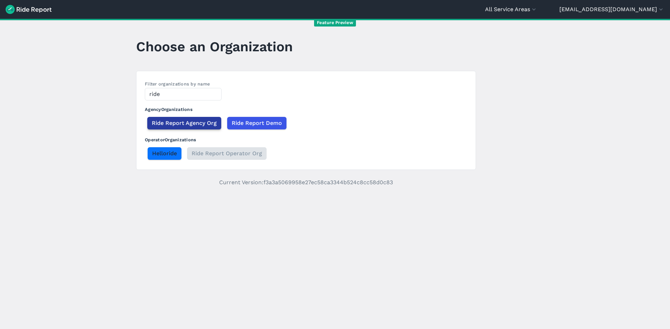
type input "ride"
click at [183, 125] on span "Ride Report Agency Org" at bounding box center [184, 123] width 65 height 8
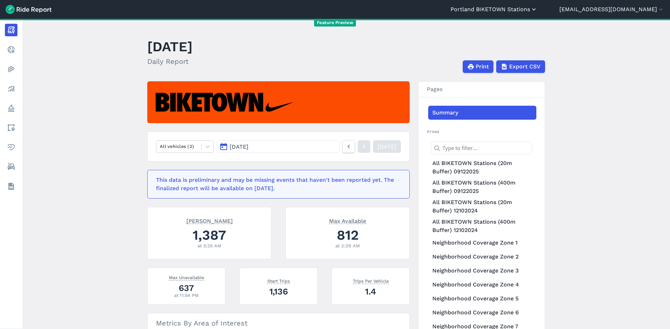
click at [537, 10] on button "Portland BIKETOWN Stations" at bounding box center [493, 9] width 87 height 8
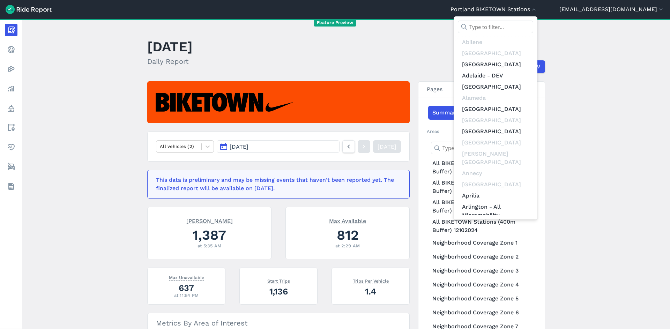
click at [533, 34] on div at bounding box center [495, 29] width 75 height 16
click at [533, 26] on input "text" at bounding box center [495, 27] width 75 height 13
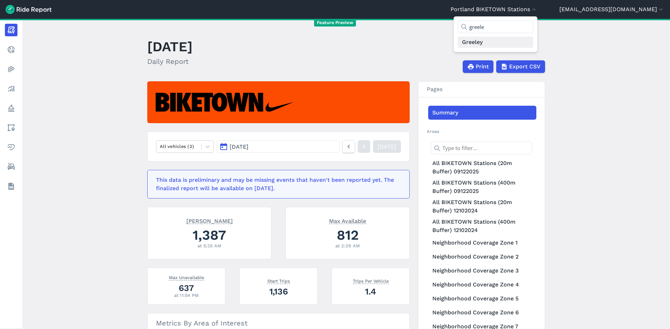
type input "greele"
click at [533, 45] on link "Greeley" at bounding box center [495, 42] width 75 height 11
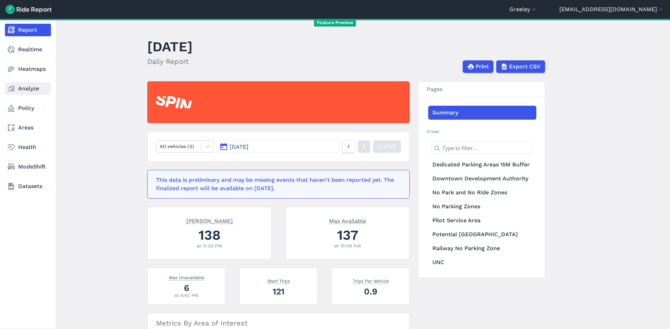
click at [29, 92] on link "Analyze" at bounding box center [28, 88] width 46 height 13
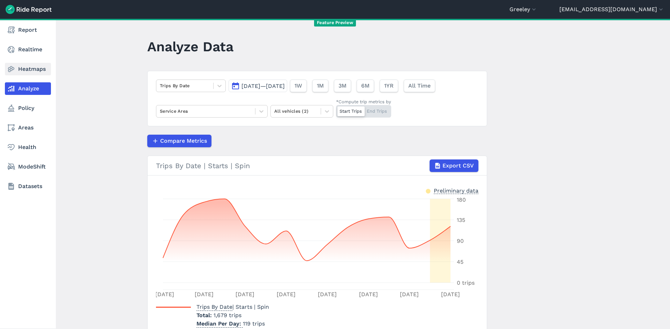
click at [28, 69] on link "Heatmaps" at bounding box center [28, 69] width 46 height 13
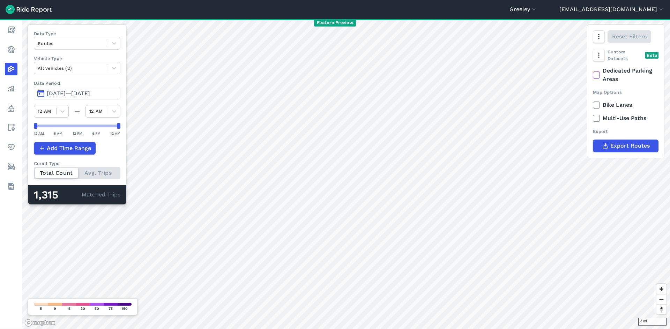
click at [90, 95] on span "Sep 16, 2025—Sep 30, 2025" at bounding box center [68, 93] width 43 height 7
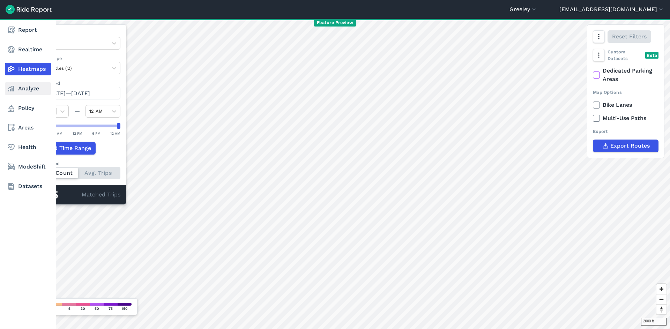
click at [22, 91] on link "Analyze" at bounding box center [28, 88] width 46 height 13
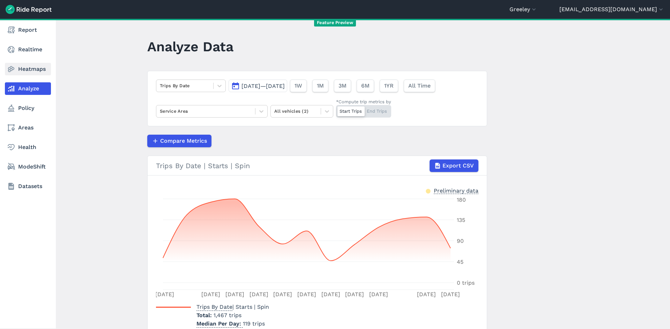
click at [20, 67] on link "Heatmaps" at bounding box center [28, 69] width 46 height 13
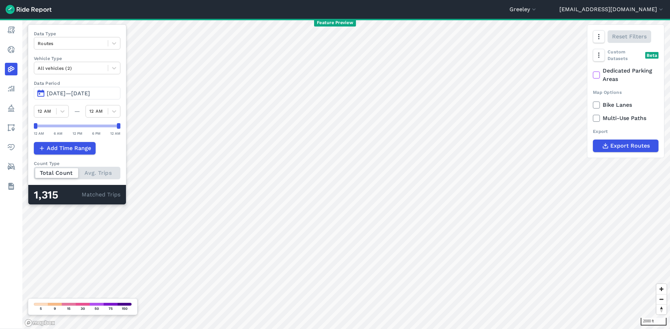
click at [82, 91] on span "Sep 16, 2025—Sep 28, 2025" at bounding box center [68, 93] width 43 height 7
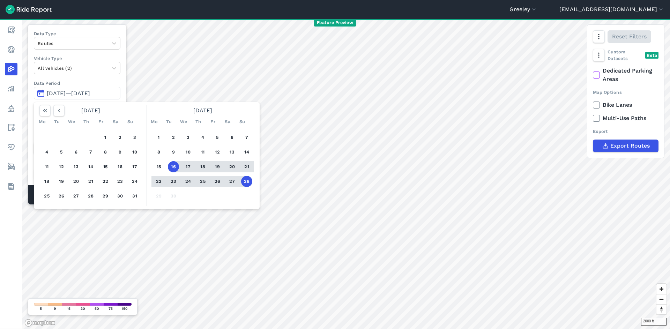
drag, startPoint x: 105, startPoint y: 133, endPoint x: 115, endPoint y: 162, distance: 30.3
click at [105, 133] on button "1" at bounding box center [105, 137] width 11 height 11
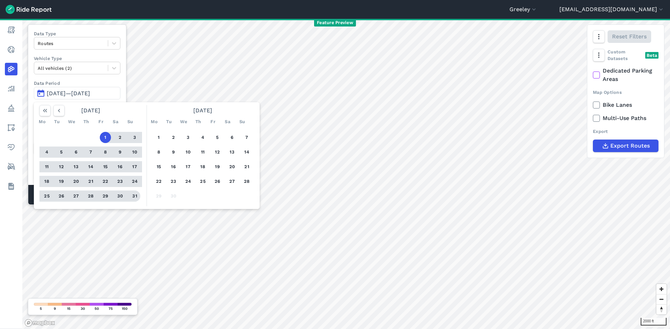
click at [135, 194] on button "31" at bounding box center [134, 196] width 11 height 11
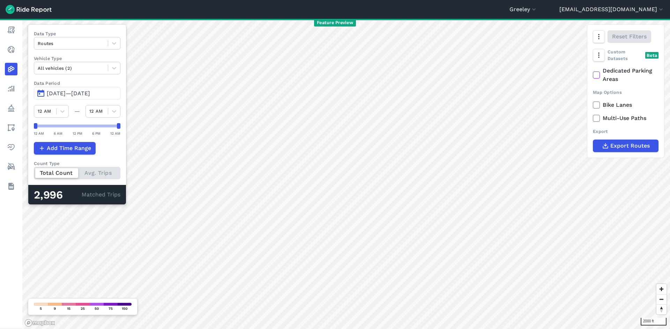
click at [72, 95] on span "Aug 1, 2025—Aug 31, 2025" at bounding box center [68, 93] width 43 height 7
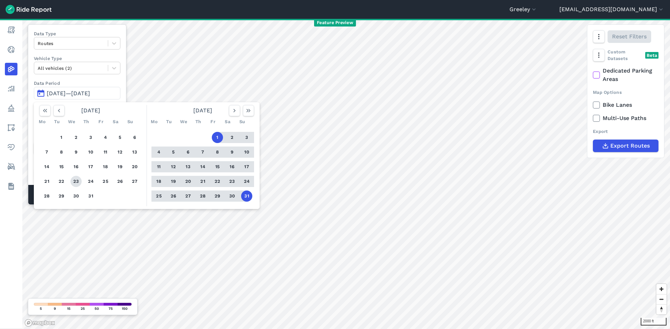
drag, startPoint x: 61, startPoint y: 138, endPoint x: 74, endPoint y: 185, distance: 49.0
click at [61, 139] on button "1" at bounding box center [61, 137] width 11 height 11
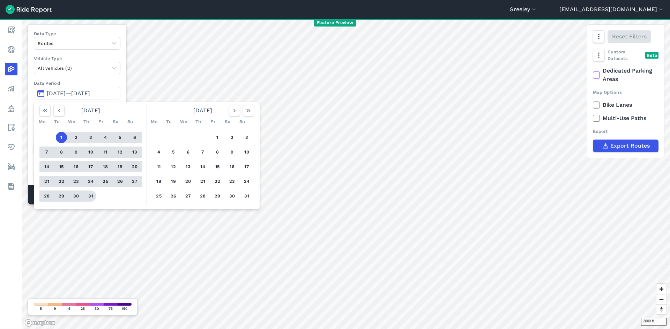
click at [92, 196] on button "31" at bounding box center [90, 196] width 11 height 11
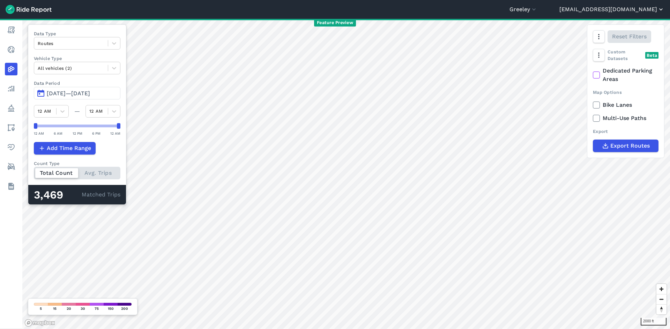
click at [627, 7] on button "[EMAIL_ADDRESS][DOMAIN_NAME]" at bounding box center [611, 9] width 105 height 8
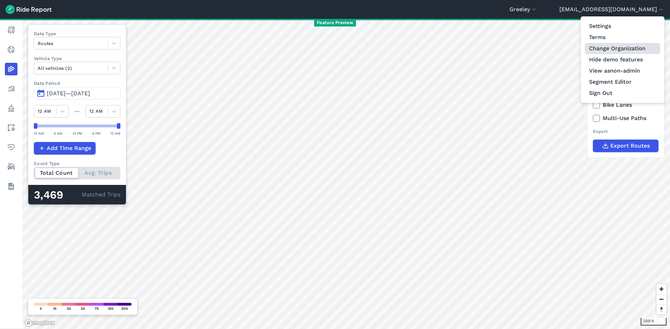
click at [614, 50] on link "Change Organization" at bounding box center [622, 48] width 75 height 11
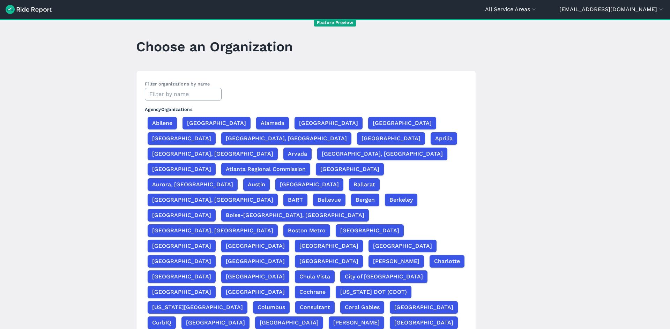
click at [173, 97] on input "text" at bounding box center [183, 94] width 77 height 13
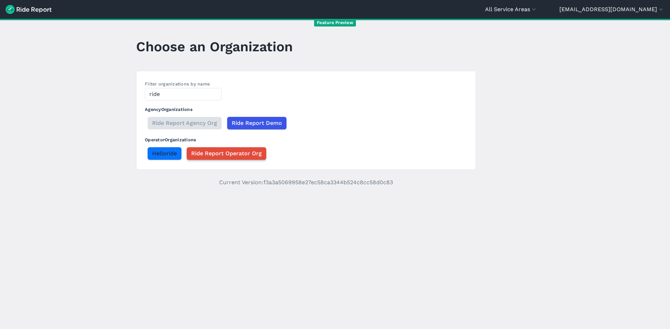
type input "ride"
click at [209, 152] on span "Ride Report Operator Org" at bounding box center [226, 153] width 70 height 8
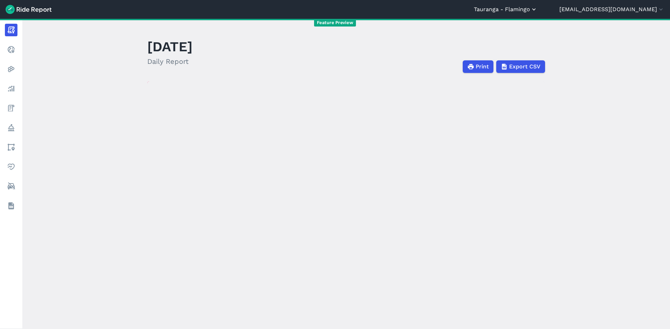
click at [537, 10] on button "Tauranga - Flamingo" at bounding box center [506, 9] width 64 height 8
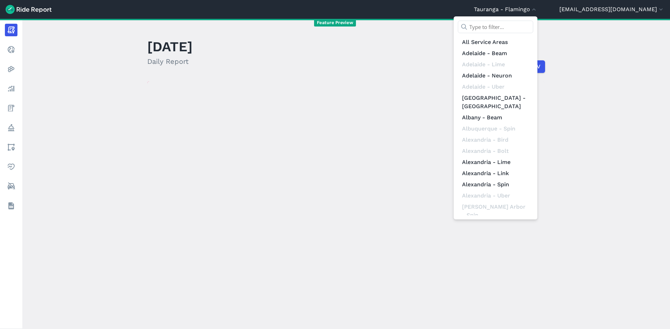
click at [537, 21] on div "All Service Areas Adelaide - Beam Adelaide - Lime Adelaide - Neuron Adelaide - …" at bounding box center [496, 117] width 84 height 203
click at [533, 31] on input "text" at bounding box center [495, 27] width 75 height 13
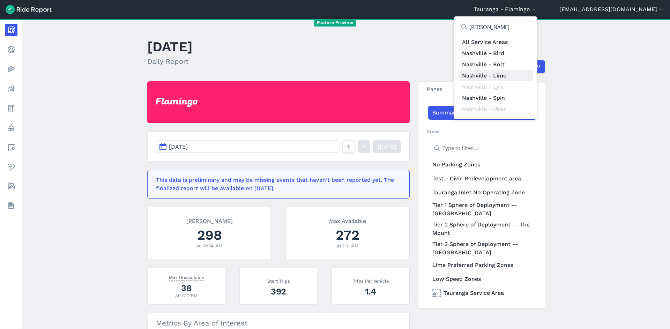
type input "nash"
click at [533, 72] on link "Nashville - Lime" at bounding box center [495, 75] width 75 height 11
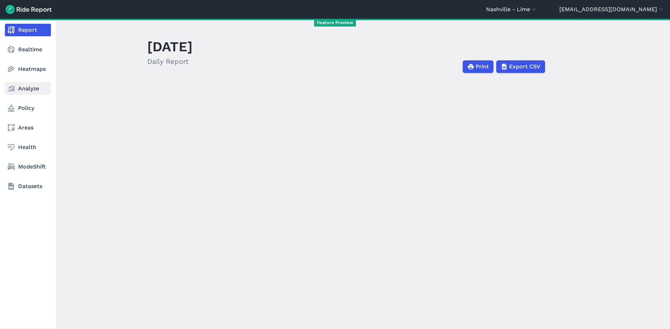
click at [22, 86] on link "Analyze" at bounding box center [28, 88] width 46 height 13
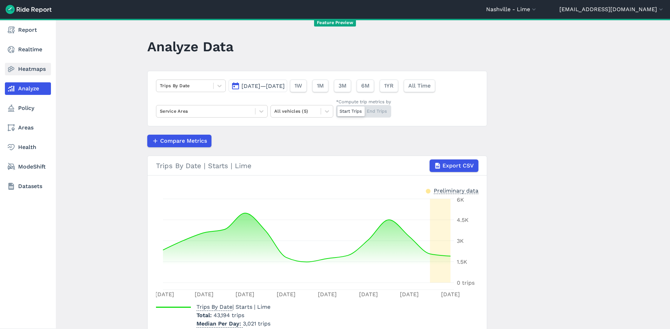
click at [24, 69] on link "Heatmaps" at bounding box center [28, 69] width 46 height 13
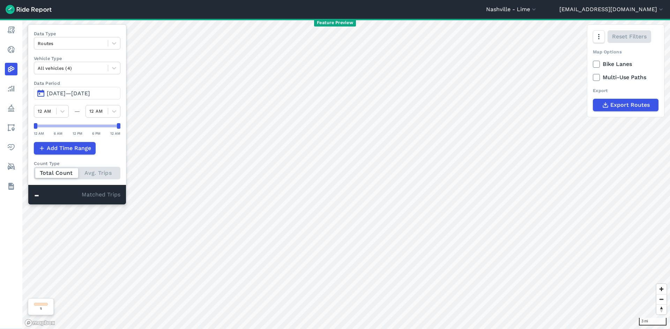
click at [90, 94] on span "Sep 16, 2025—Sep 30, 2025" at bounding box center [68, 93] width 43 height 7
click at [90, 92] on span "Sep 16, 2025—Sep 28, 2025" at bounding box center [68, 93] width 43 height 7
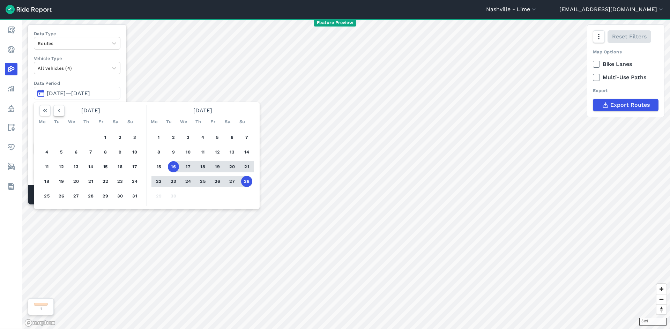
click at [59, 113] on icon "button" at bounding box center [58, 110] width 7 height 7
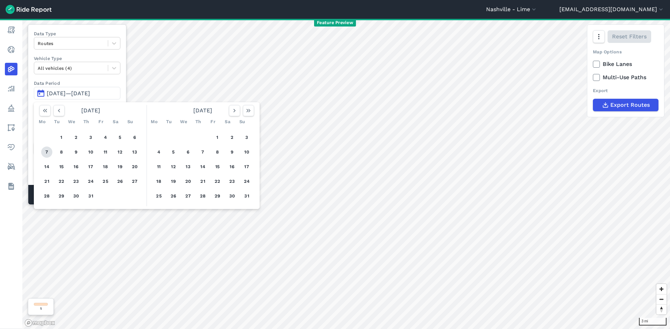
click at [46, 154] on button "7" at bounding box center [46, 152] width 11 height 11
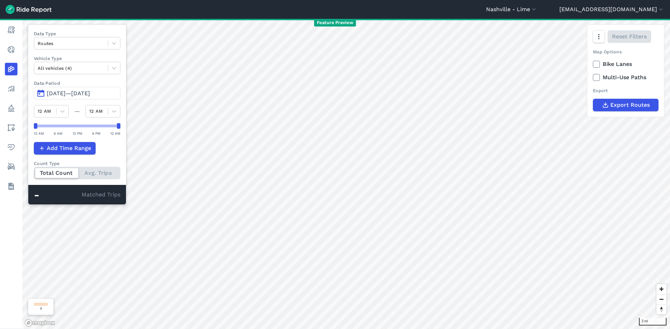
click at [73, 94] on span "Jul 7, 2025—Jul 7, 2025" at bounding box center [68, 93] width 43 height 7
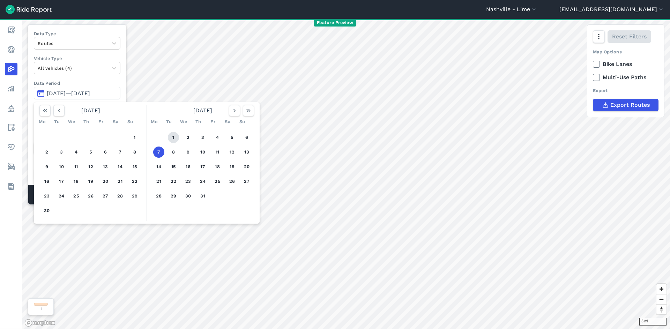
click at [178, 137] on button "1" at bounding box center [173, 137] width 11 height 11
click at [177, 137] on button "1" at bounding box center [173, 137] width 11 height 11
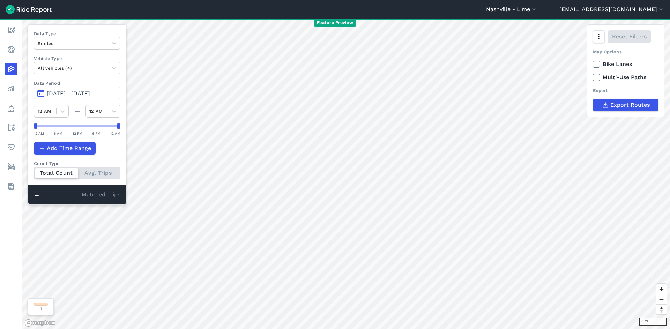
click at [177, 137] on div "3 mi Data Type Routes Vehicle Type All vehicles (4) Data Period Jul 1, 2025—Jul…" at bounding box center [346, 174] width 648 height 310
click at [81, 96] on span "Jul 1, 2025—Jul 1, 2025" at bounding box center [68, 93] width 43 height 7
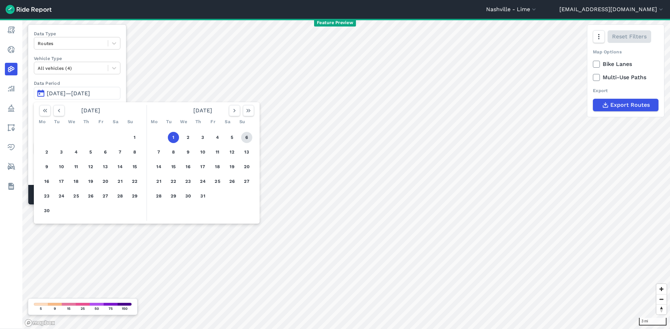
click at [244, 138] on button "6" at bounding box center [246, 137] width 11 height 11
click at [244, 139] on button "6" at bounding box center [246, 137] width 11 height 11
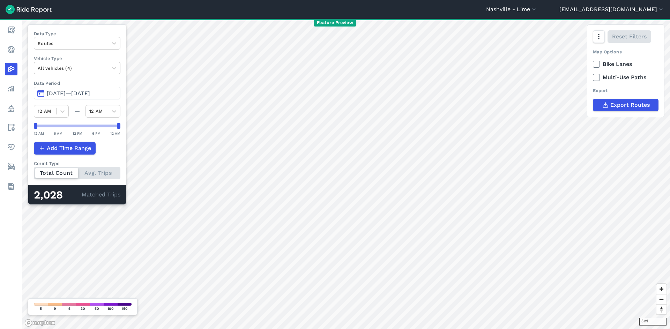
click at [61, 68] on div at bounding box center [71, 68] width 67 height 8
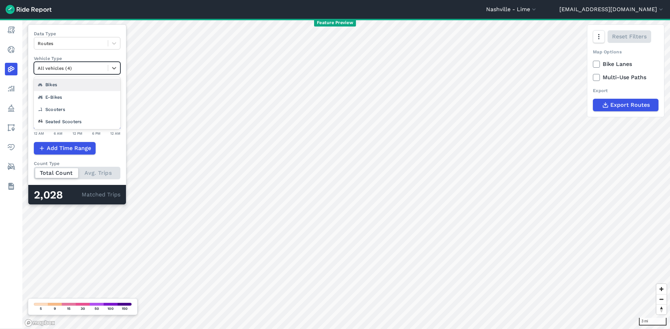
click at [69, 84] on div "Bikes" at bounding box center [77, 85] width 87 height 12
click at [70, 69] on div at bounding box center [71, 68] width 67 height 8
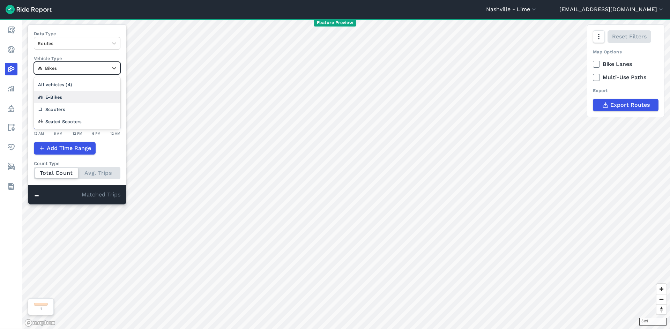
drag, startPoint x: 69, startPoint y: 94, endPoint x: 70, endPoint y: 90, distance: 3.6
click at [69, 94] on div "E-Bikes" at bounding box center [77, 97] width 87 height 12
click at [70, 68] on div at bounding box center [71, 68] width 67 height 8
click at [72, 109] on div "Scooters" at bounding box center [77, 109] width 87 height 12
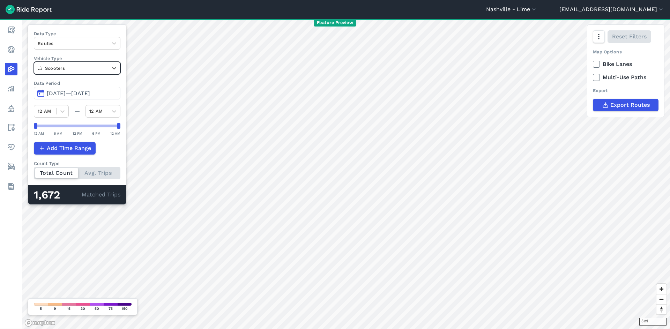
click at [72, 69] on div at bounding box center [71, 68] width 67 height 8
click at [77, 118] on div "Seated Scooters" at bounding box center [77, 121] width 87 height 12
click at [81, 67] on div at bounding box center [71, 68] width 67 height 8
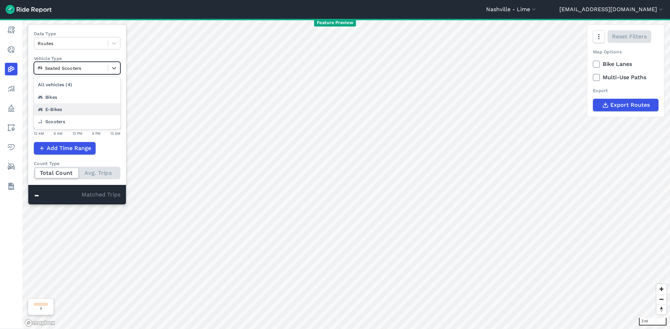
click at [89, 105] on div "E-Bikes" at bounding box center [77, 109] width 87 height 12
